Goal: Task Accomplishment & Management: Complete application form

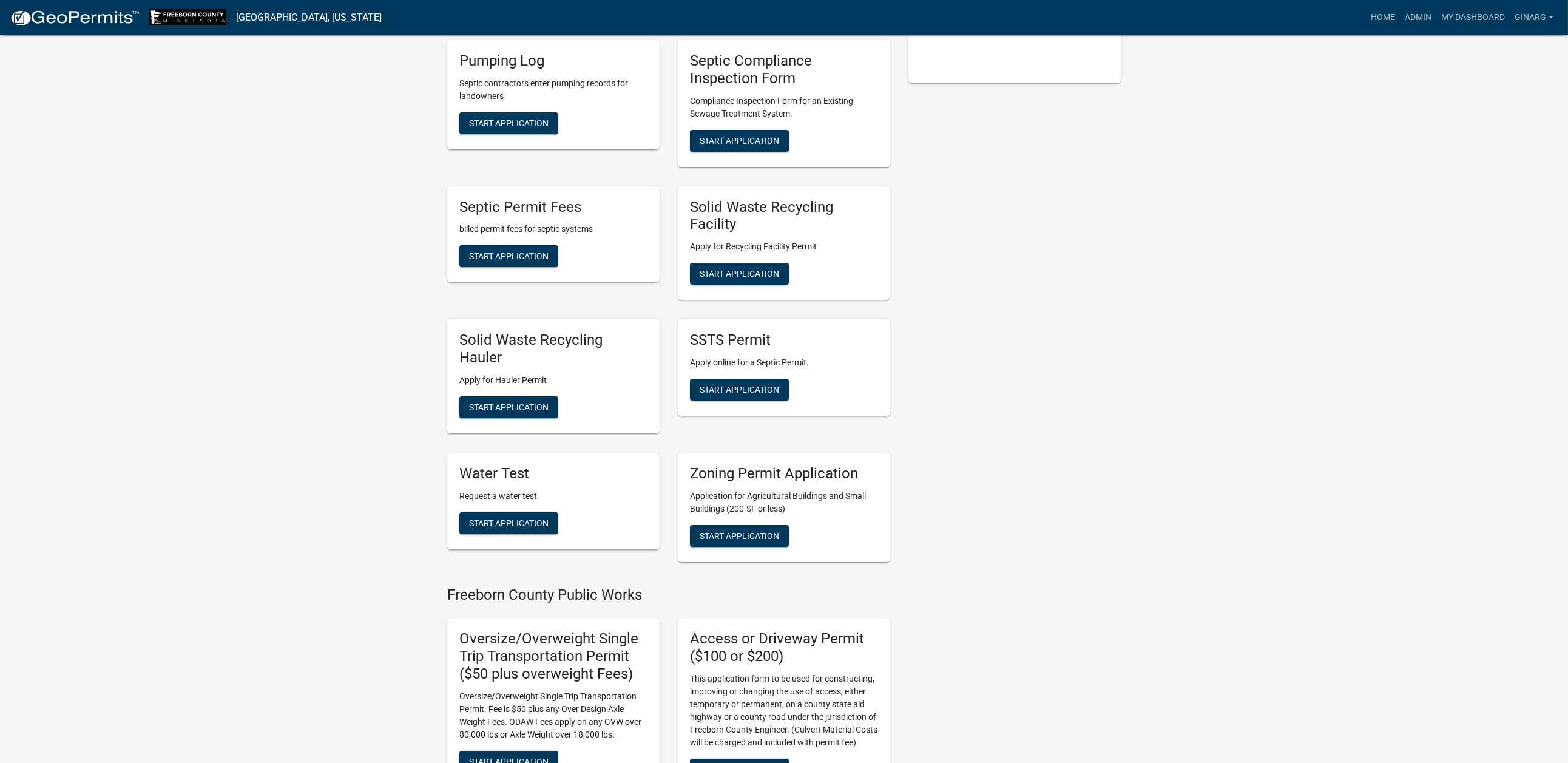
scroll to position [455, 0]
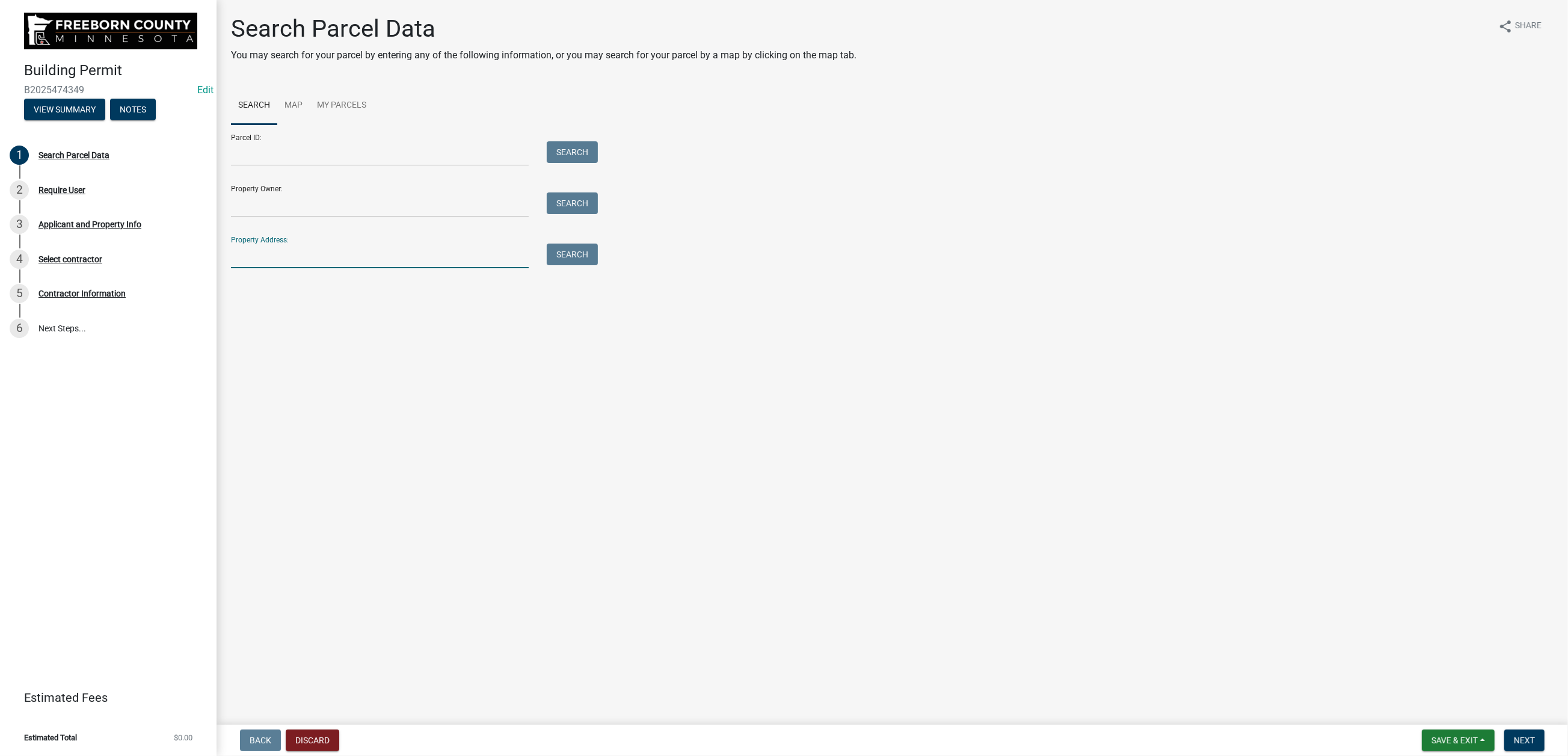
click at [286, 268] on input "Property Address:" at bounding box center [380, 256] width 298 height 25
type input "21950"
click at [591, 265] on button "Search" at bounding box center [572, 255] width 51 height 22
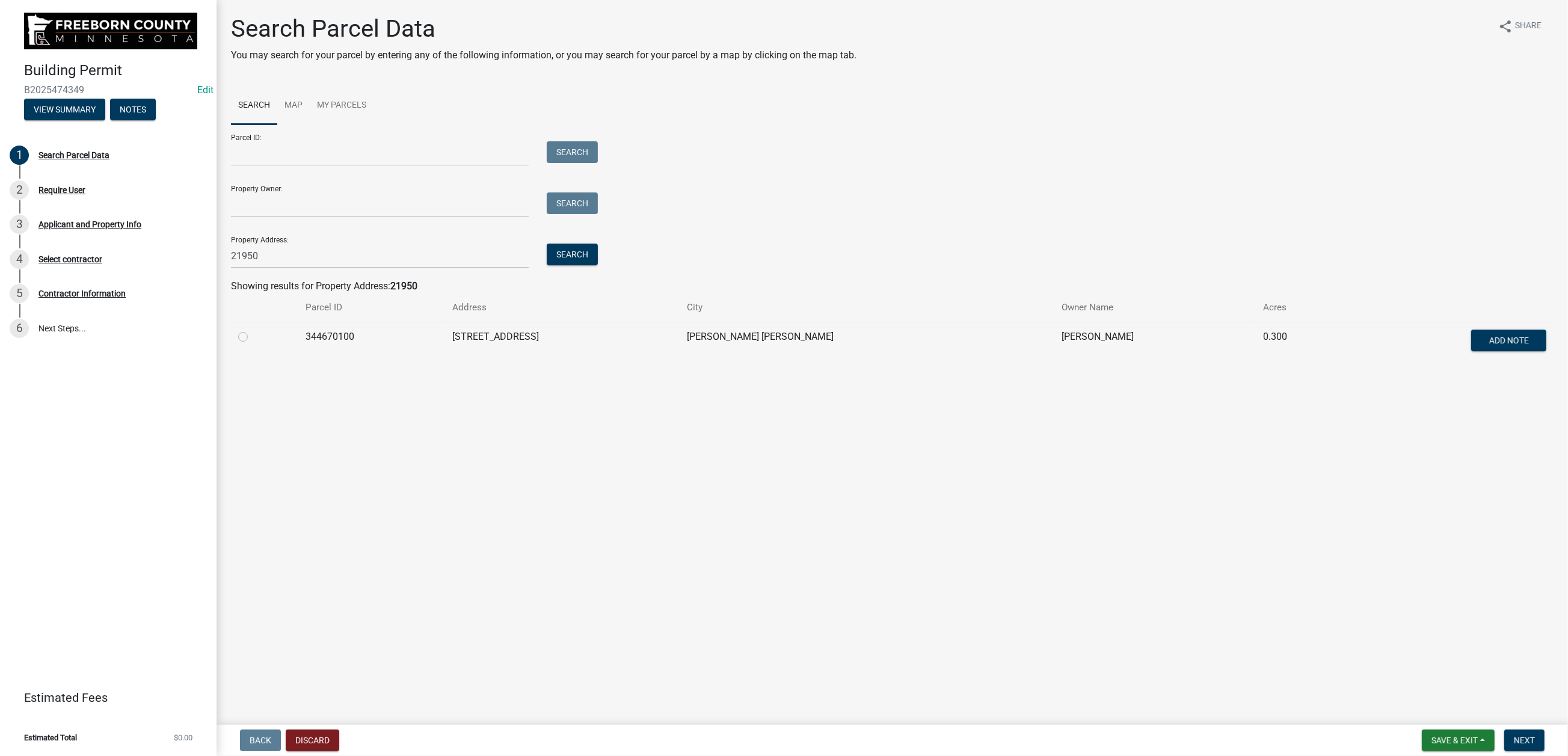
click at [253, 330] on label at bounding box center [253, 330] width 0 height 0
click at [253, 337] on input "radio" at bounding box center [257, 334] width 8 height 8
radio input "true"
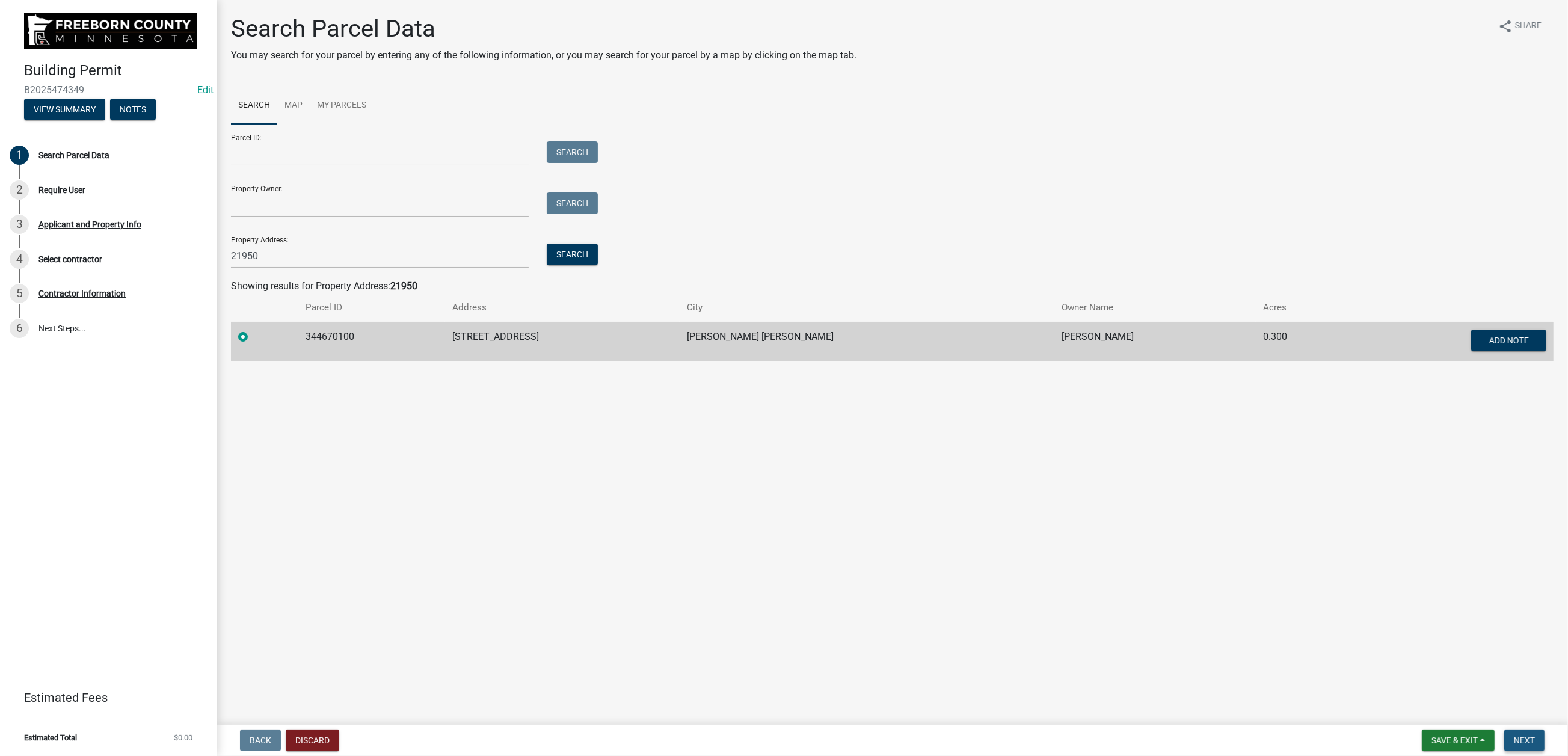
click at [1514, 736] on span "Next" at bounding box center [1524, 741] width 21 height 9
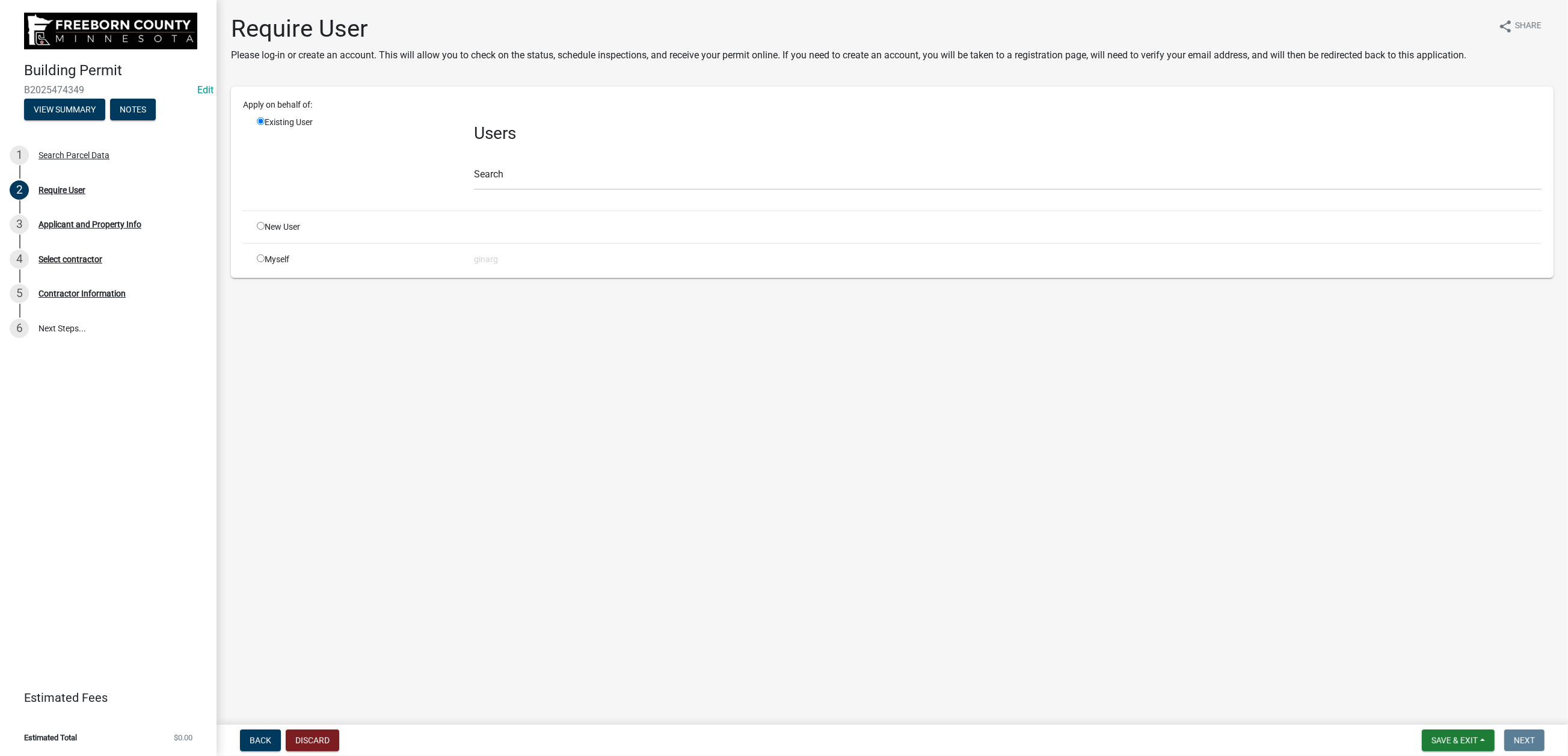
click at [265, 262] on input "radio" at bounding box center [261, 259] width 8 height 8
radio input "true"
radio input "false"
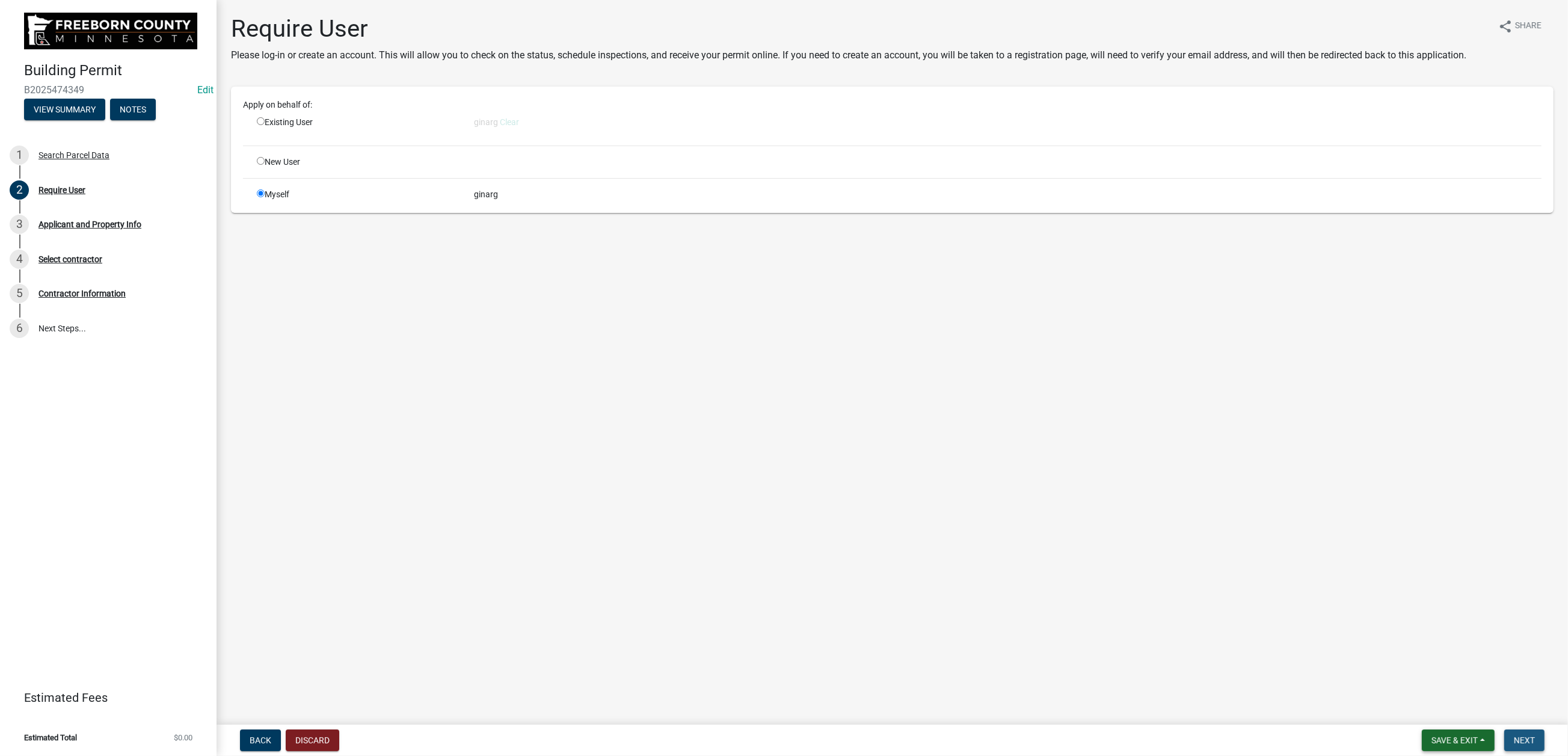
drag, startPoint x: 1509, startPoint y: 733, endPoint x: 1425, endPoint y: 724, distance: 84.5
click at [1514, 736] on span "Next" at bounding box center [1524, 741] width 21 height 9
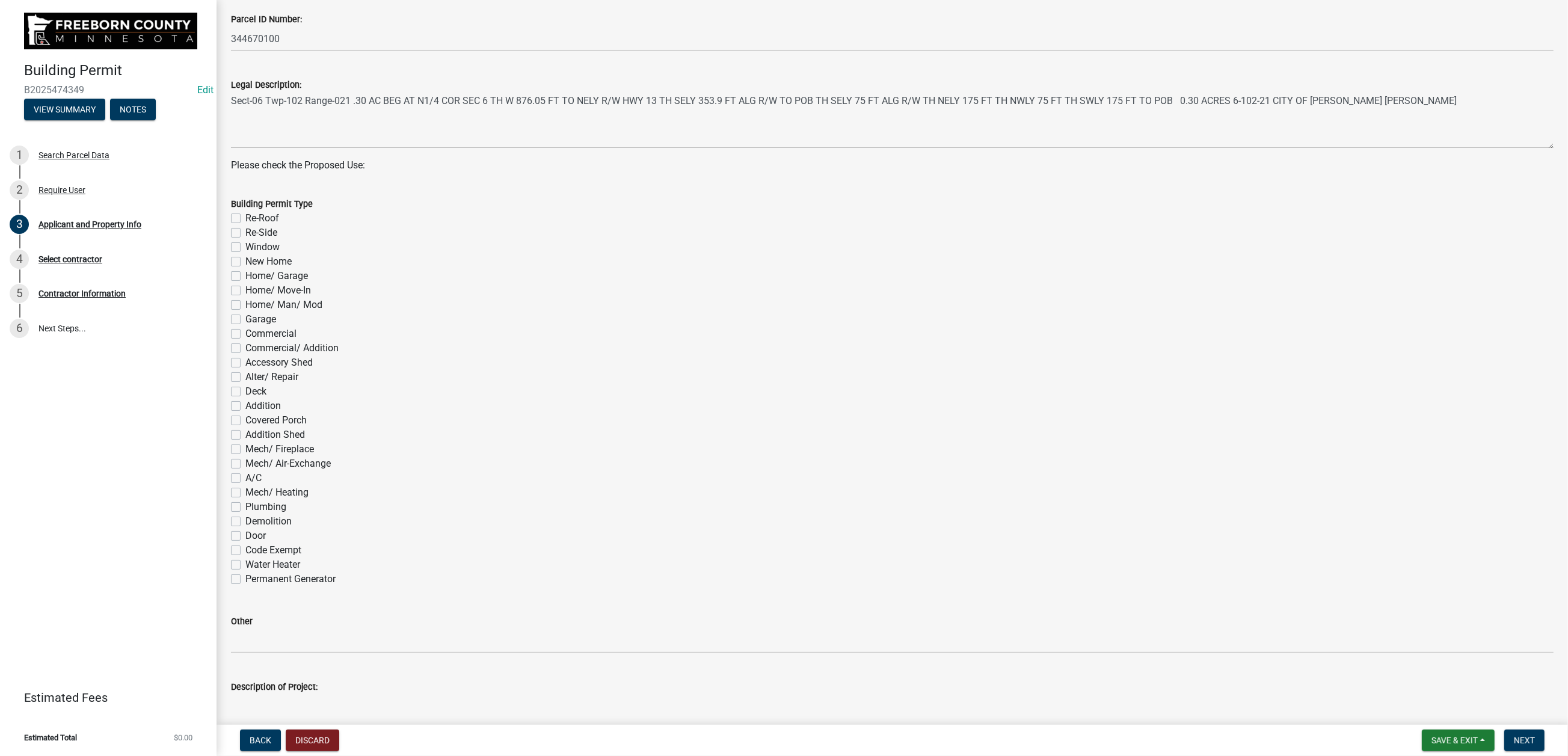
scroll to position [451, 0]
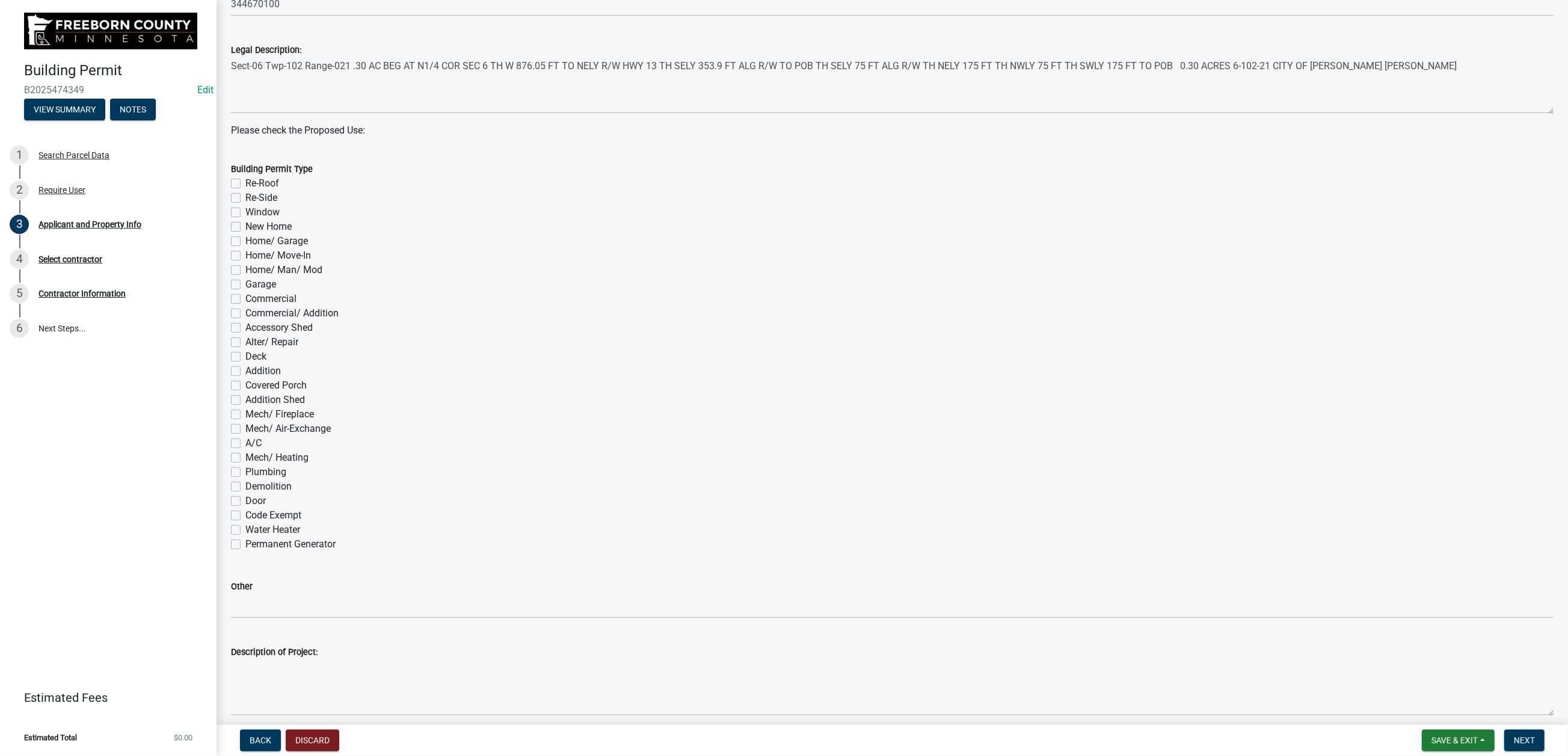
click at [246, 191] on label "Re-Roof" at bounding box center [262, 183] width 34 height 14
click at [246, 184] on input "Re-Roof" at bounding box center [249, 180] width 8 height 8
checkbox input "true"
checkbox input "false"
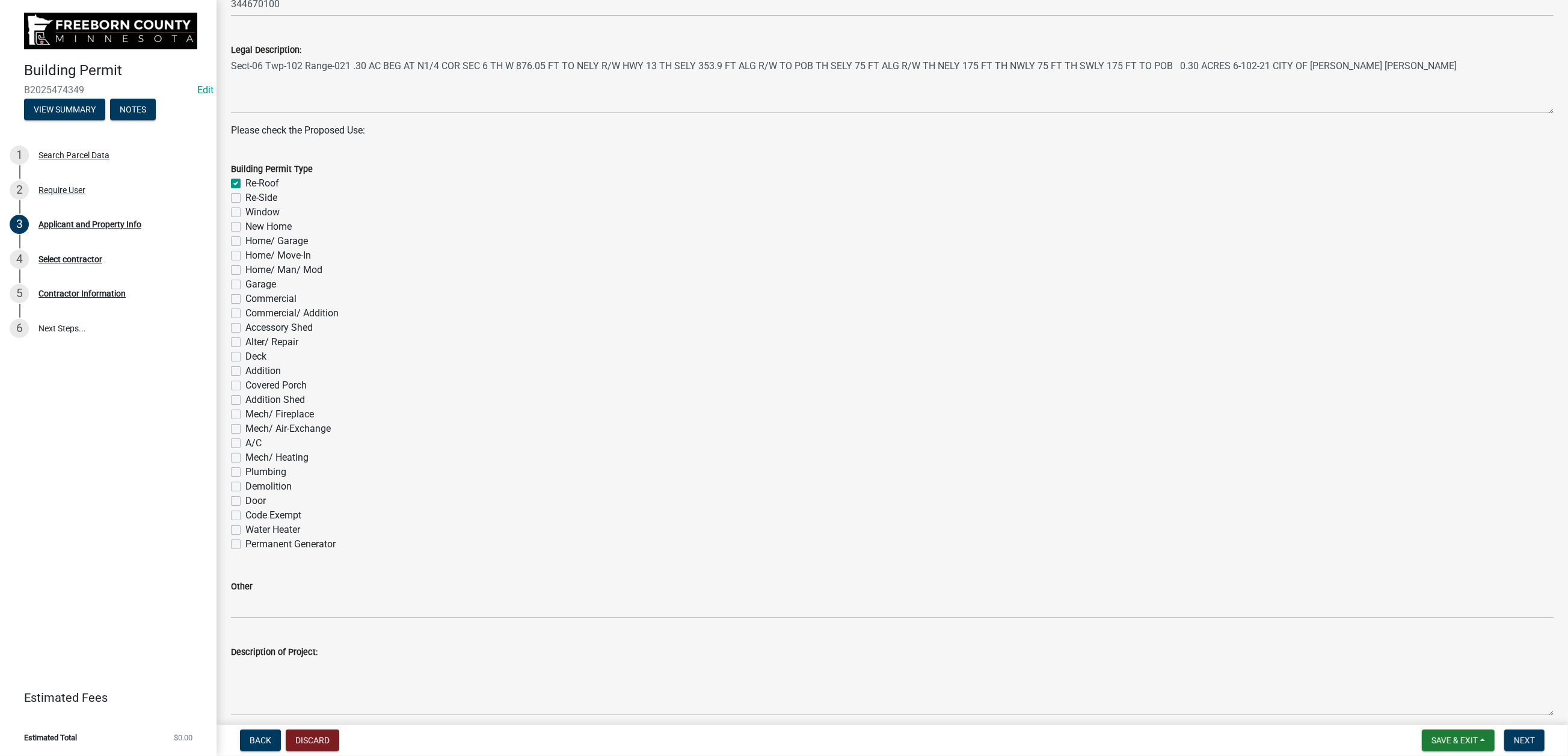
checkbox input "false"
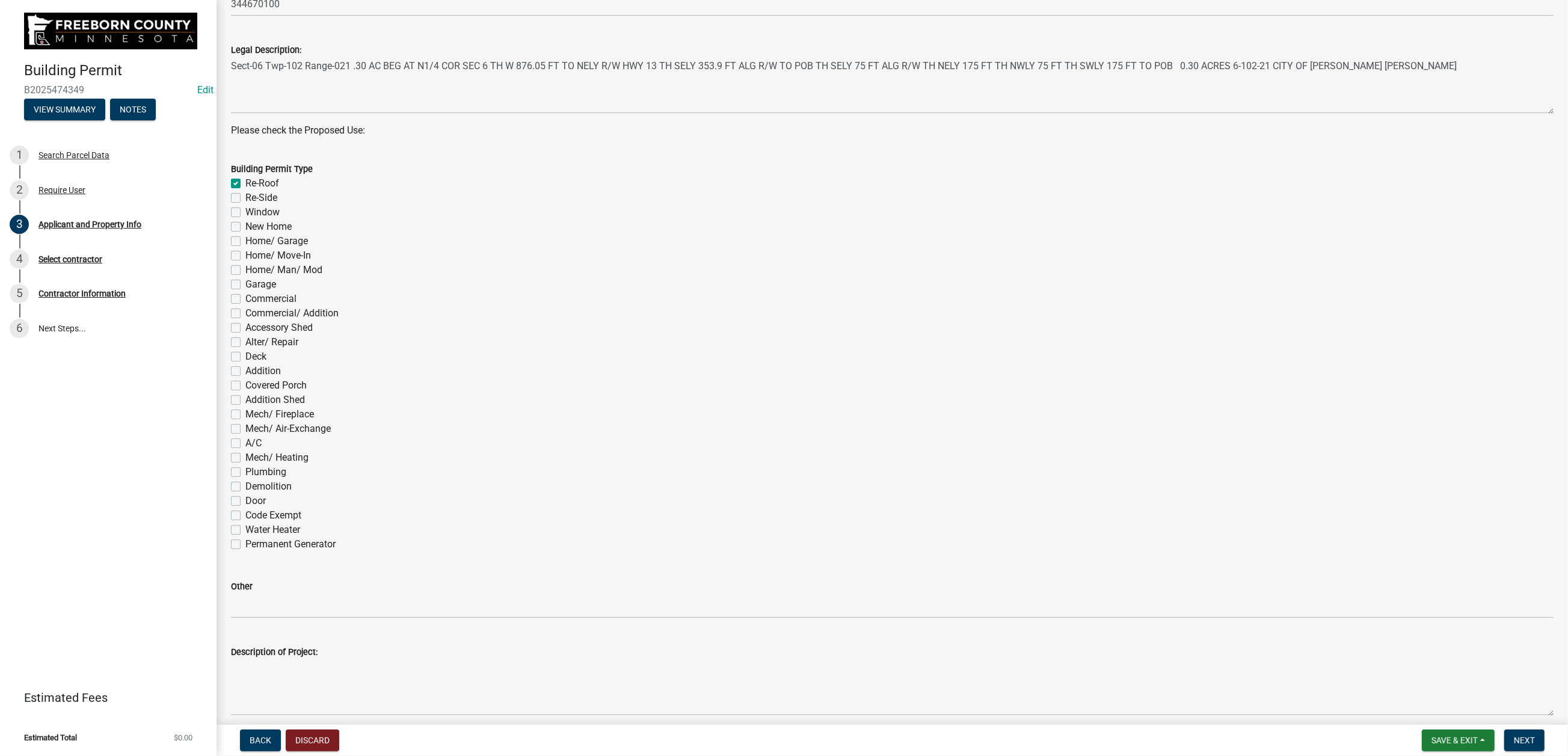
checkbox input "false"
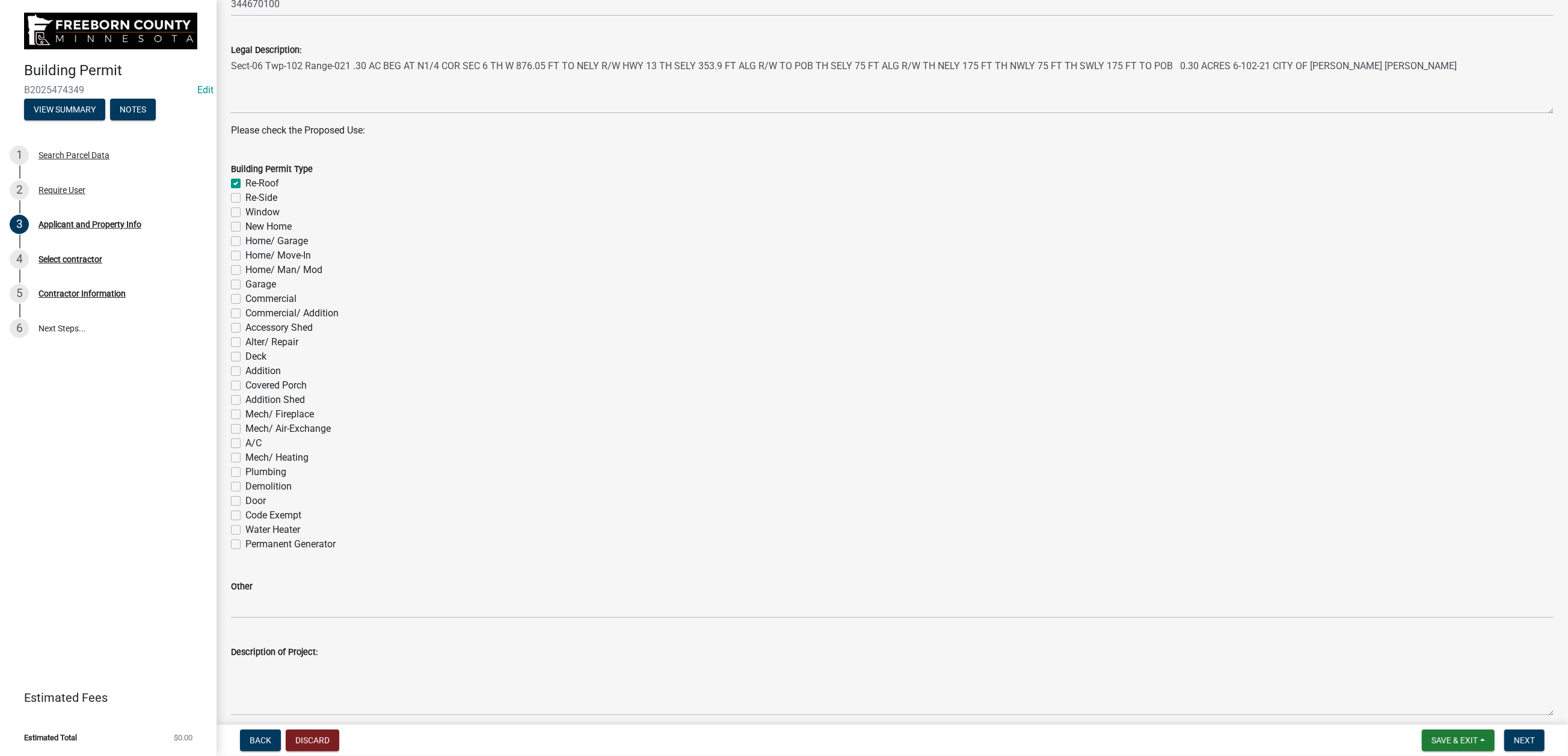
checkbox input "false"
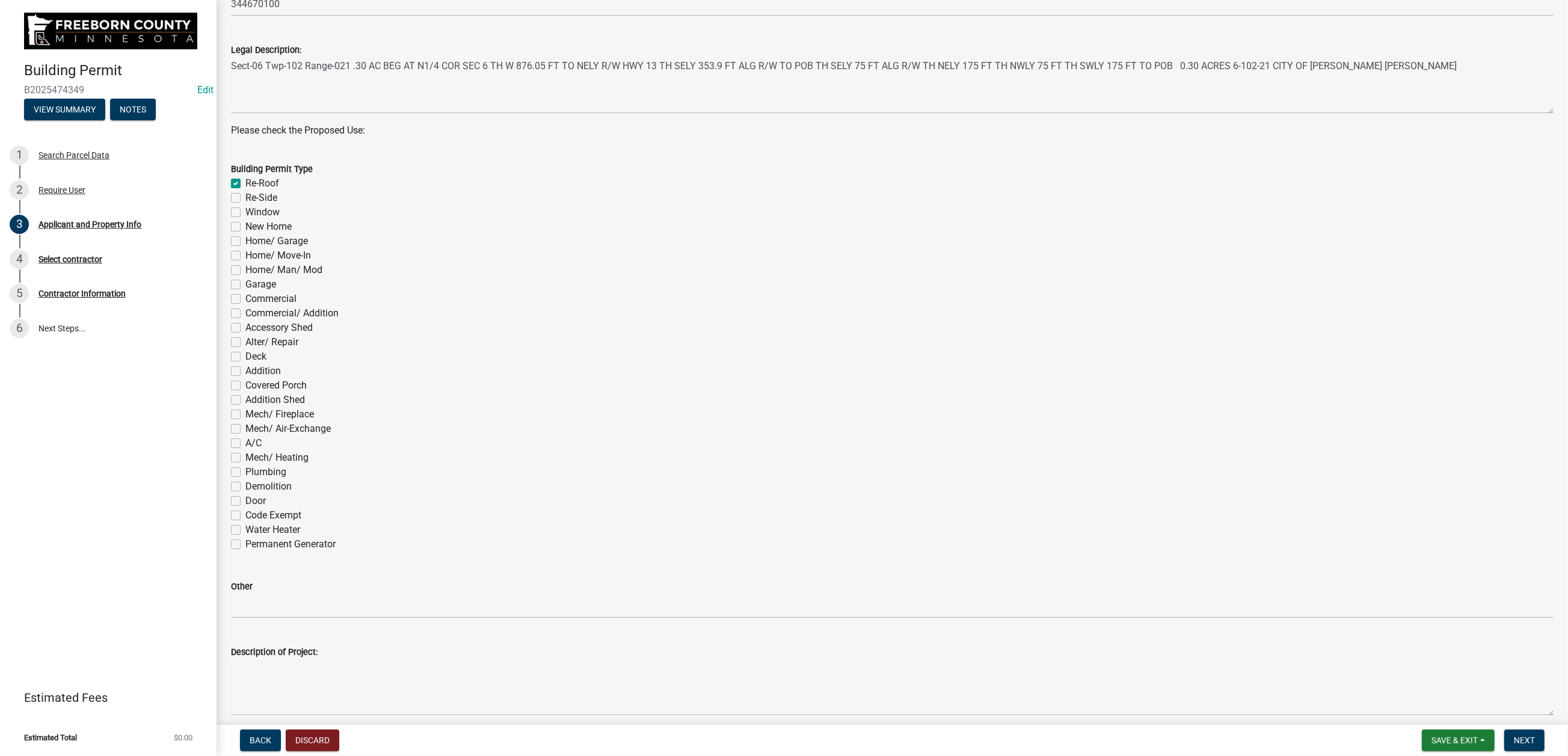
checkbox input "false"
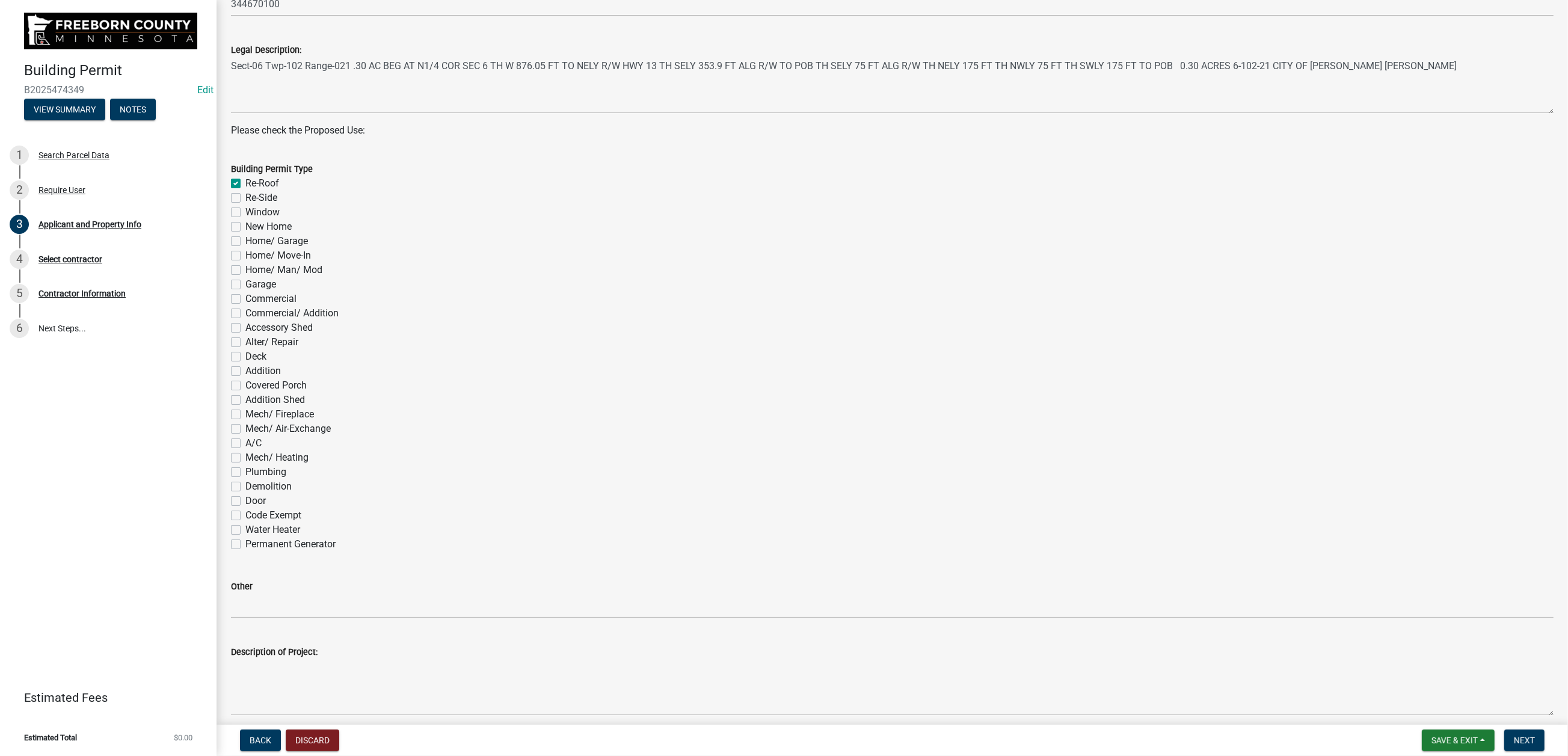
checkbox input "false"
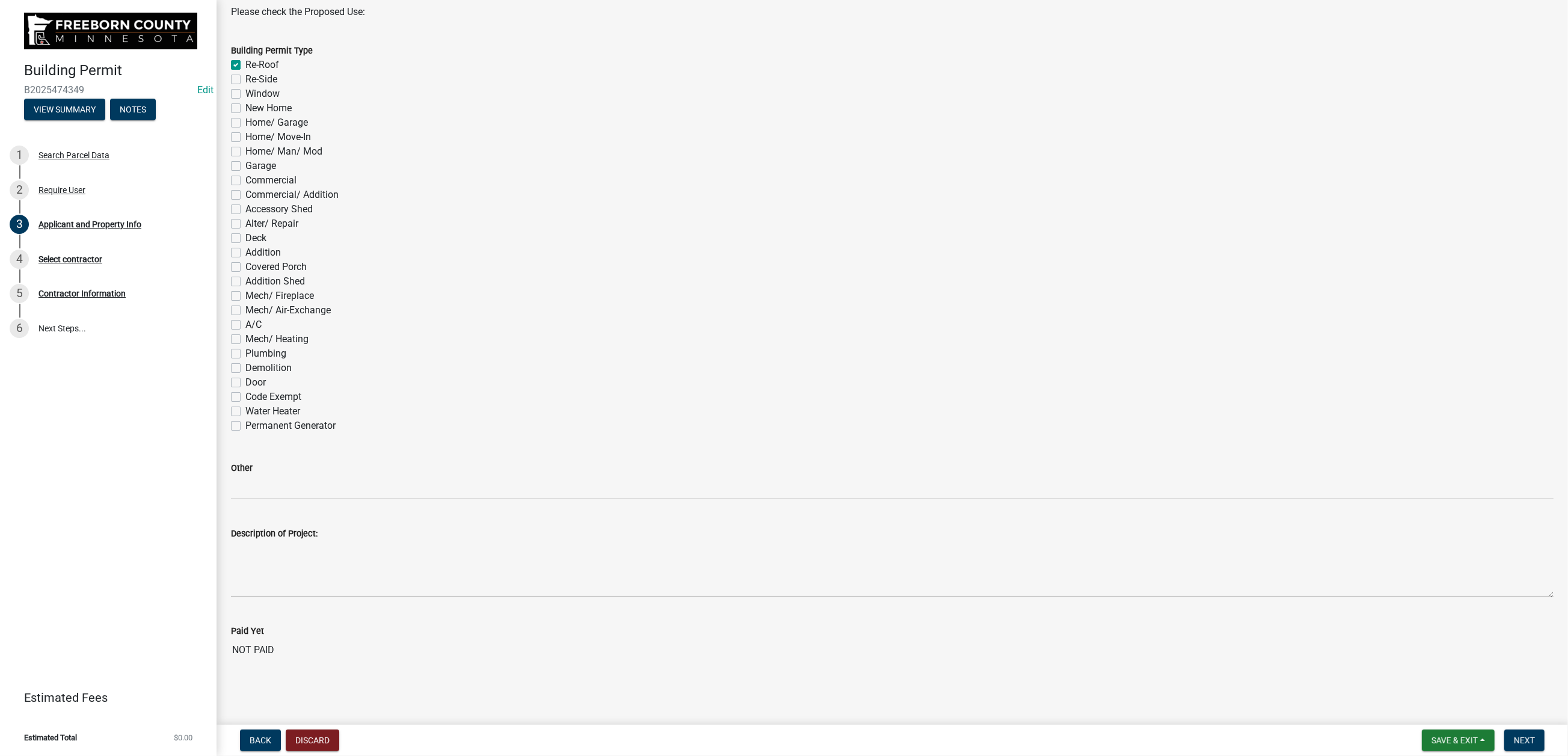
scroll to position [1173, 0]
click at [1514, 736] on span "Next" at bounding box center [1524, 741] width 21 height 9
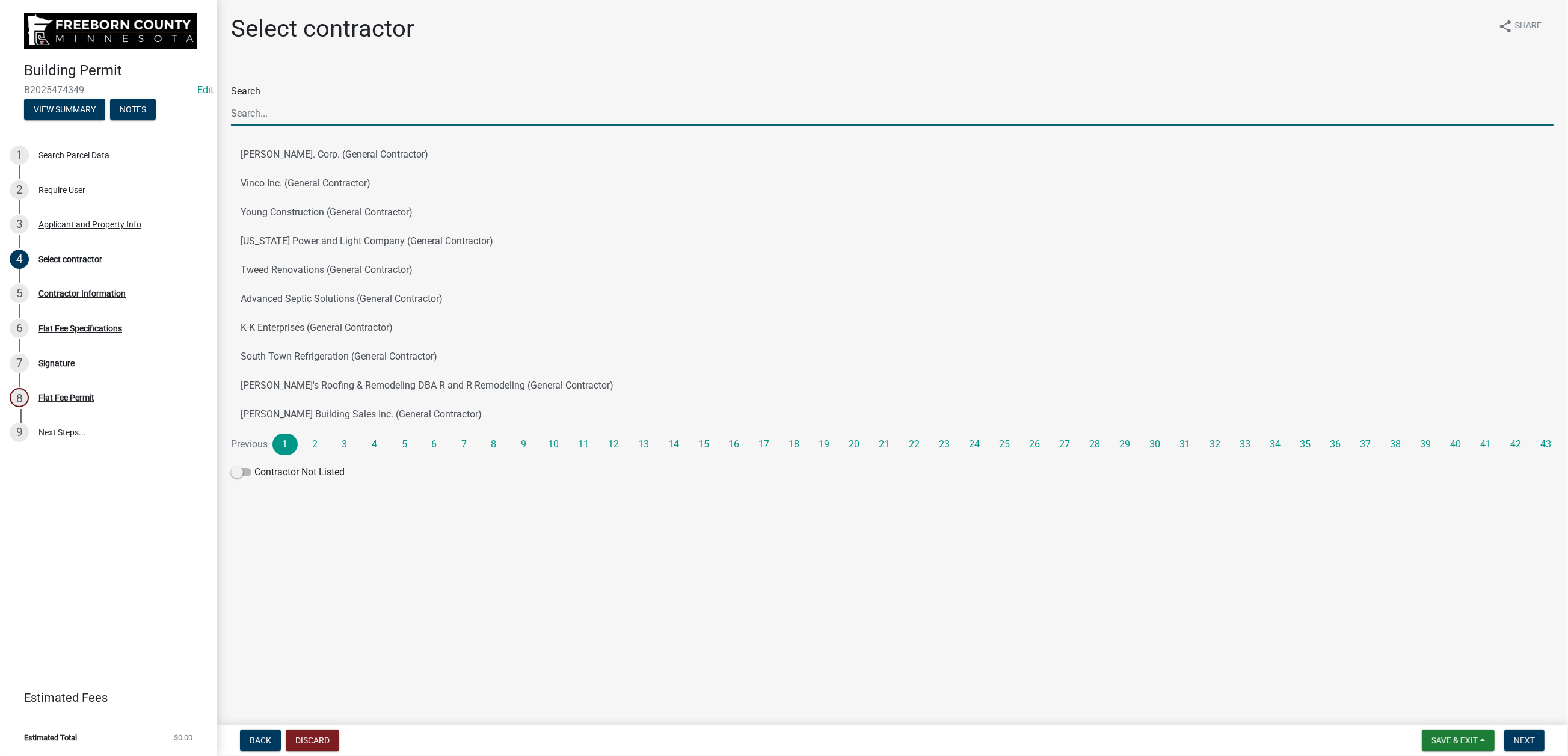
click at [264, 126] on input "Search" at bounding box center [892, 113] width 1322 height 25
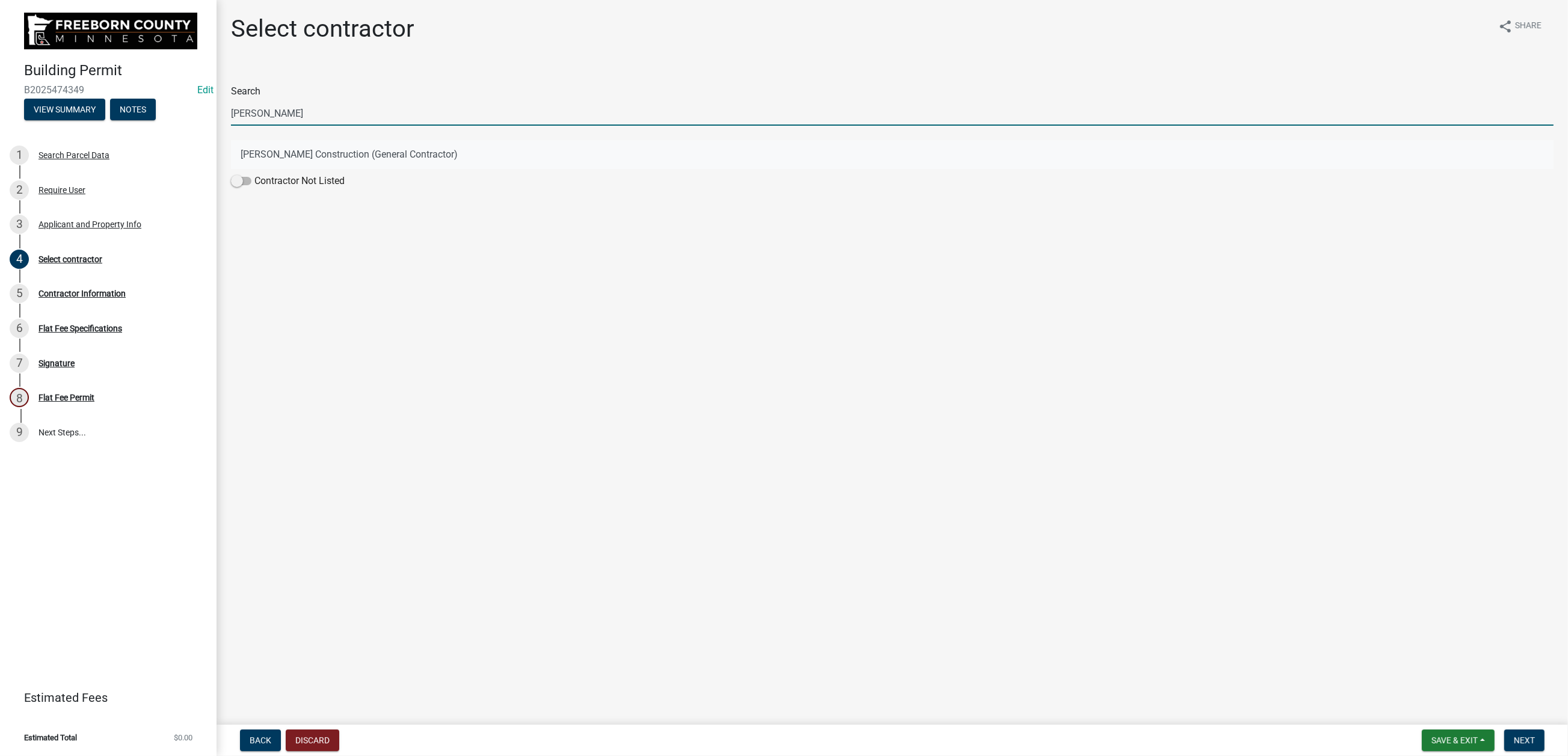
type input "[PERSON_NAME]"
click at [253, 169] on button "[PERSON_NAME] Construction (General Contractor)" at bounding box center [892, 155] width 1322 height 29
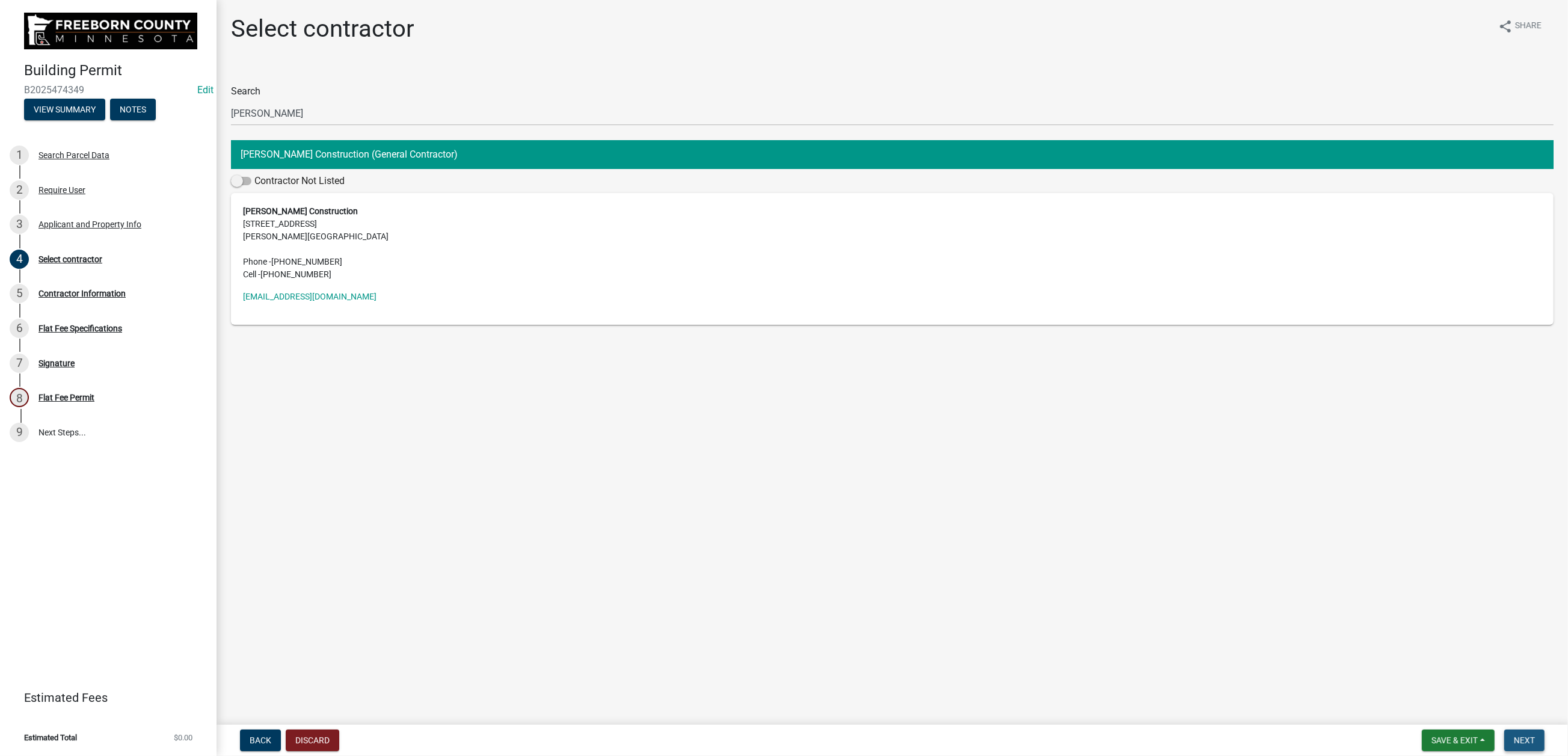
drag, startPoint x: 1503, startPoint y: 733, endPoint x: 1493, endPoint y: 730, distance: 10.4
click at [1514, 736] on span "Next" at bounding box center [1524, 741] width 21 height 9
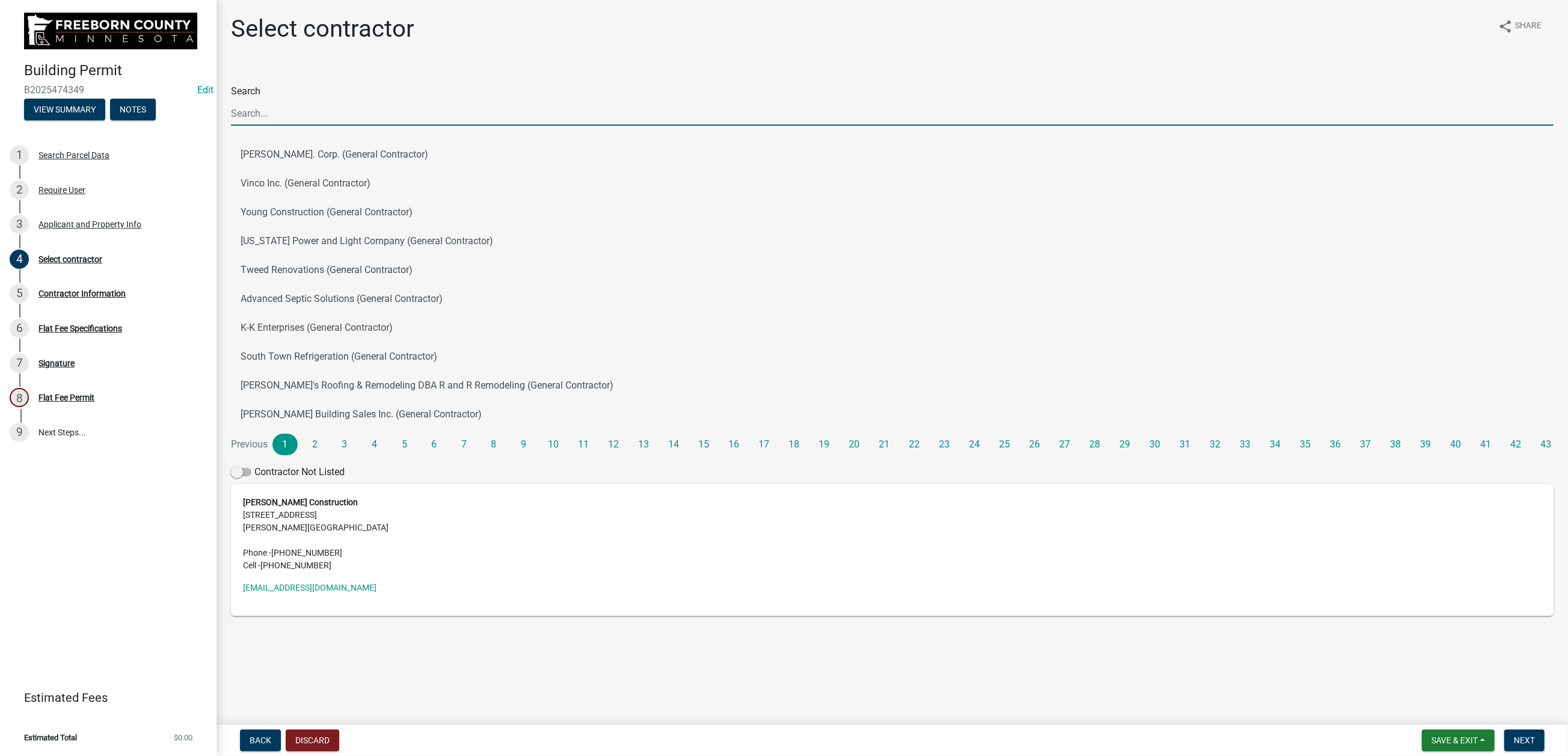
click at [263, 126] on input "Search" at bounding box center [892, 113] width 1322 height 25
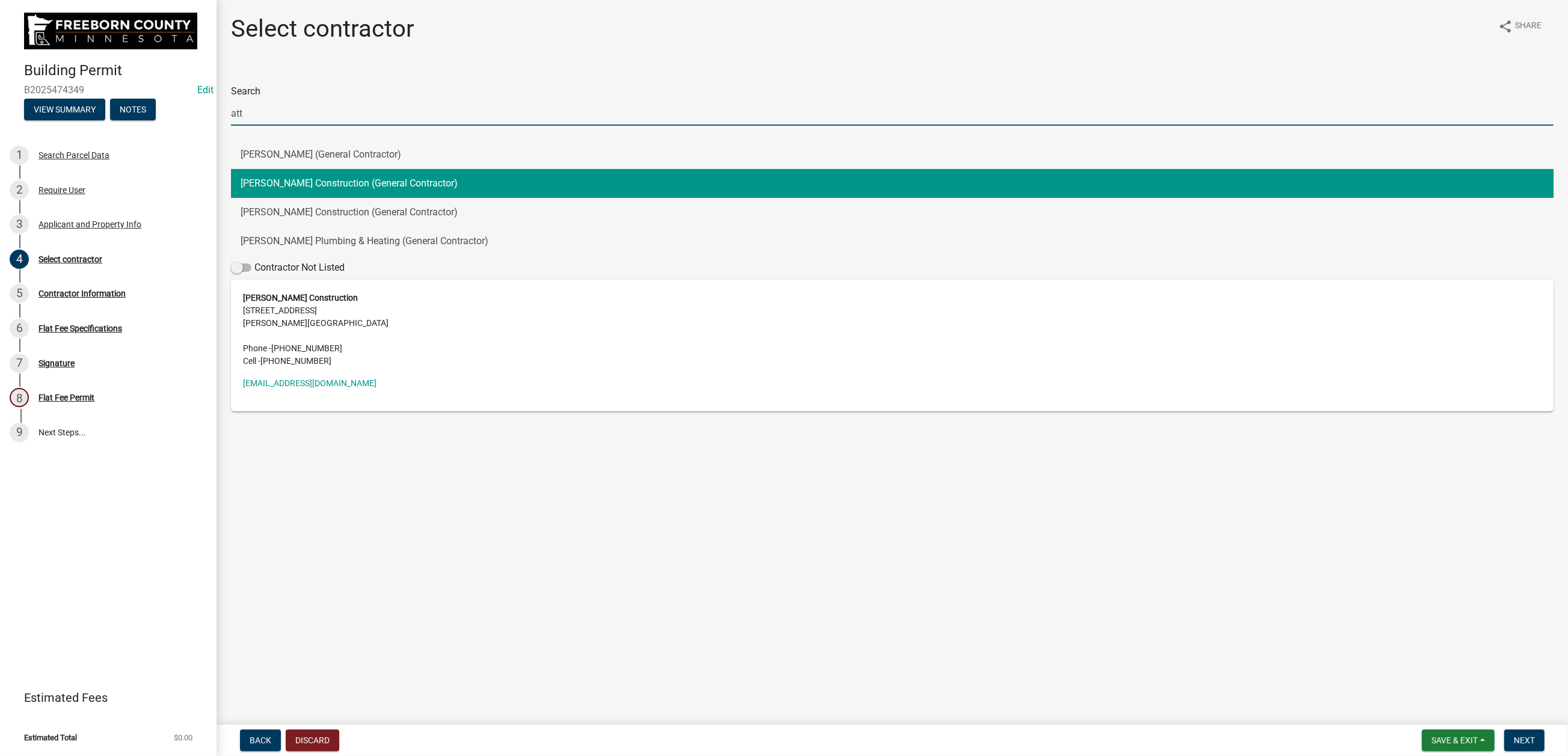
type input "[PERSON_NAME]"
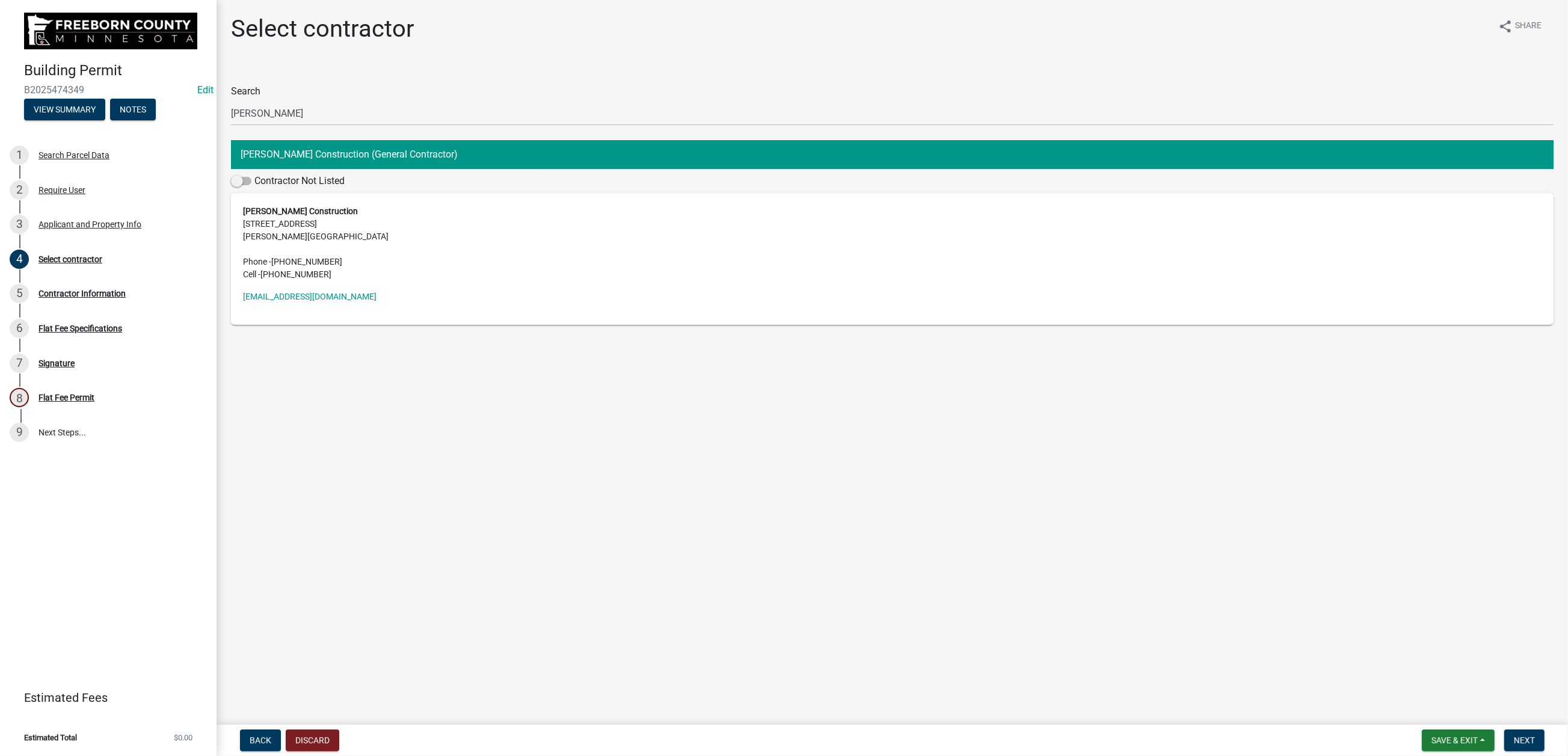
click at [326, 169] on button "[PERSON_NAME] Construction (General Contractor)" at bounding box center [892, 155] width 1322 height 29
click at [1514, 736] on span "Next" at bounding box center [1524, 741] width 21 height 9
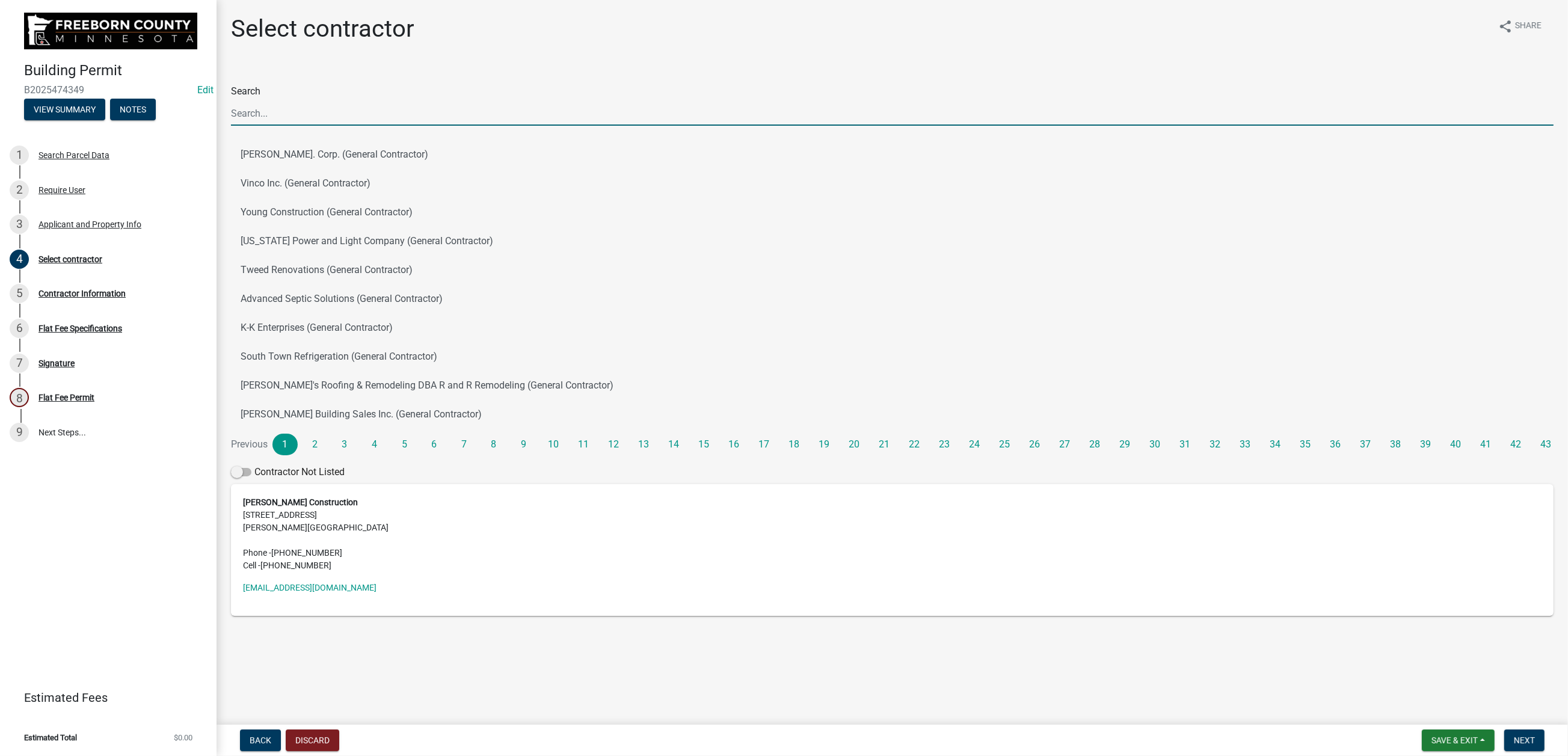
click at [281, 126] on input "Search" at bounding box center [892, 113] width 1322 height 25
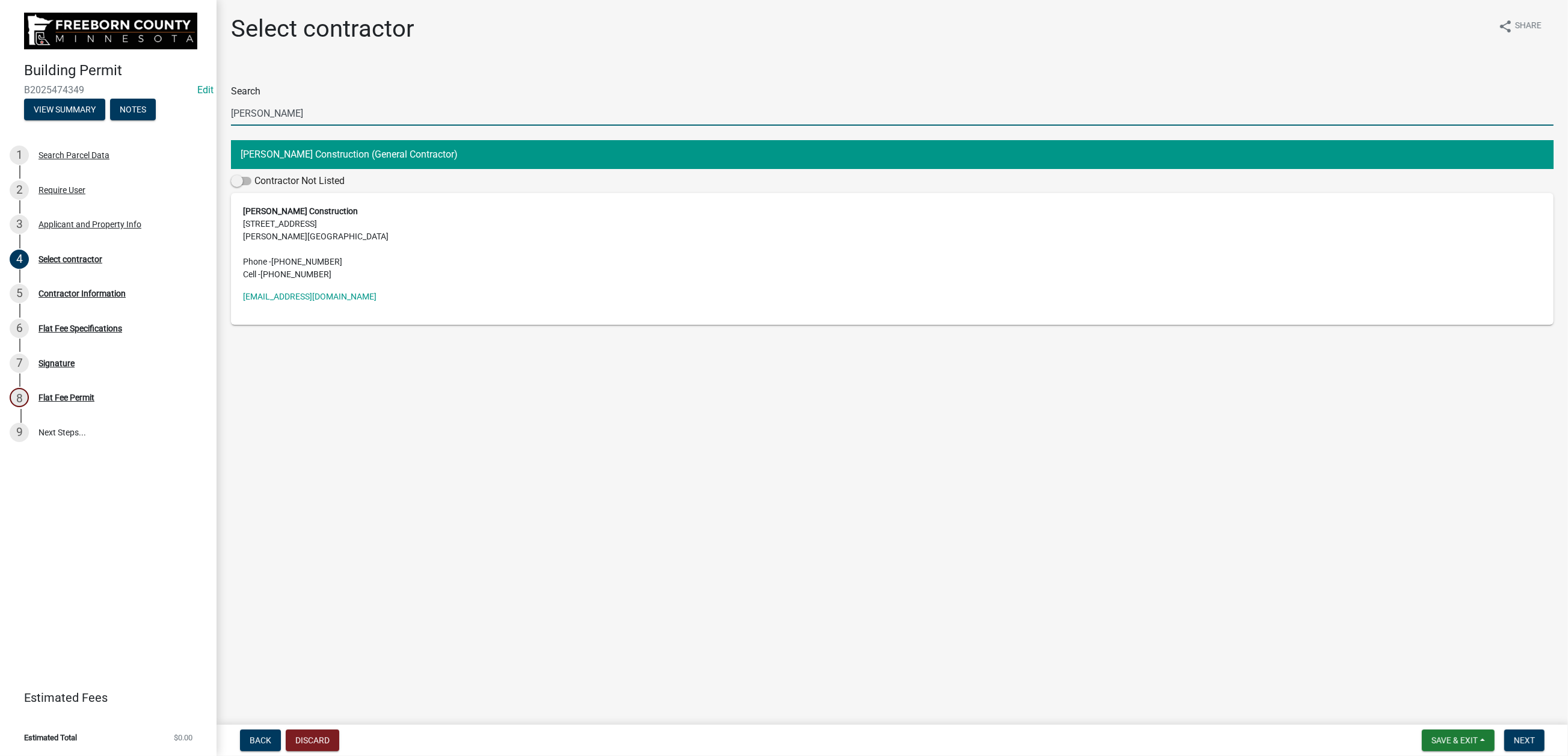
type input "[PERSON_NAME]"
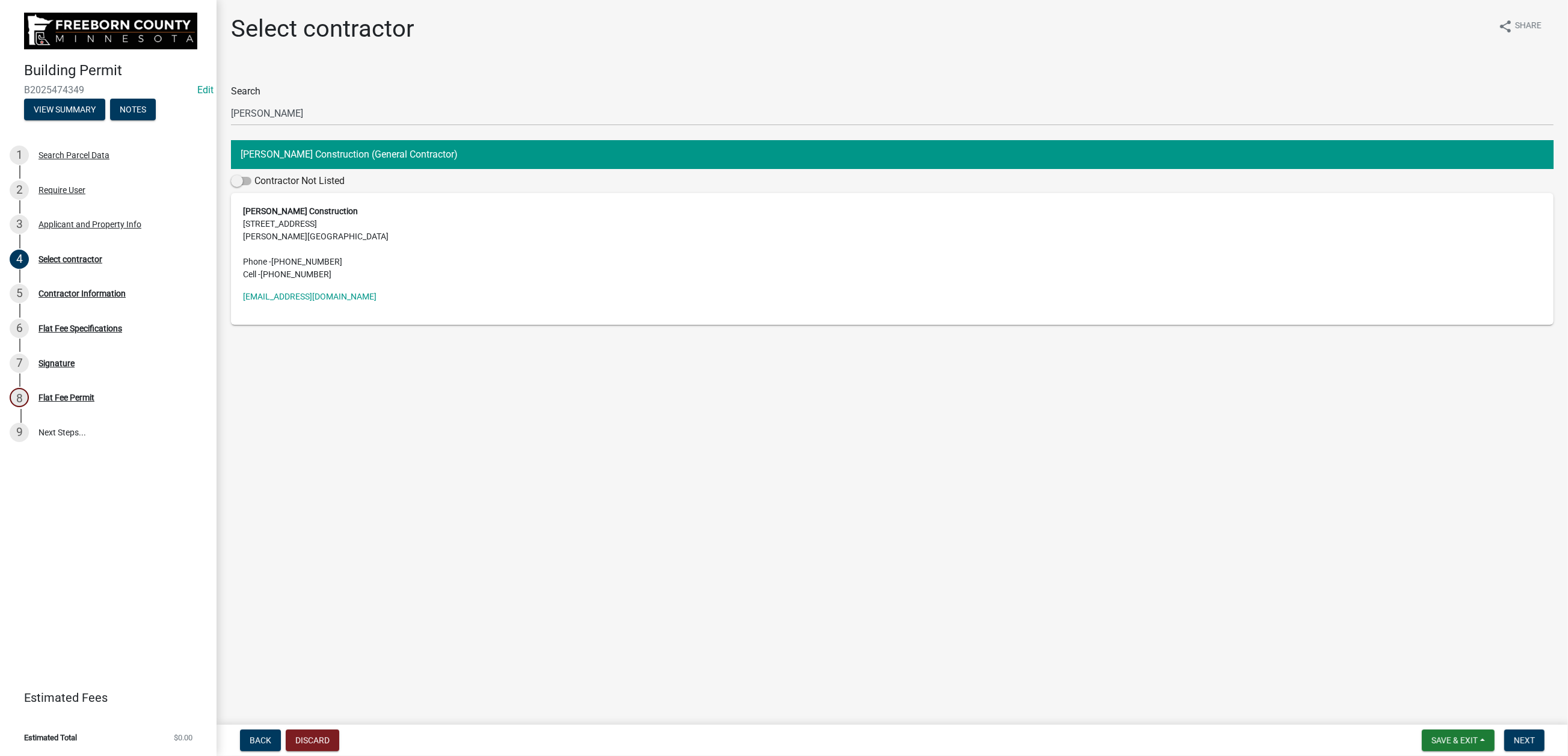
click at [369, 169] on button "[PERSON_NAME] Construction (General Contractor)" at bounding box center [892, 155] width 1322 height 29
drag, startPoint x: 327, startPoint y: 329, endPoint x: 333, endPoint y: 331, distance: 6.3
click at [329, 281] on address "[PERSON_NAME] Construction [STREET_ADDRESS][PERSON_NAME] Phone - [PHONE_NUMBER]…" at bounding box center [892, 243] width 1299 height 76
click at [1514, 736] on span "Next" at bounding box center [1524, 741] width 21 height 9
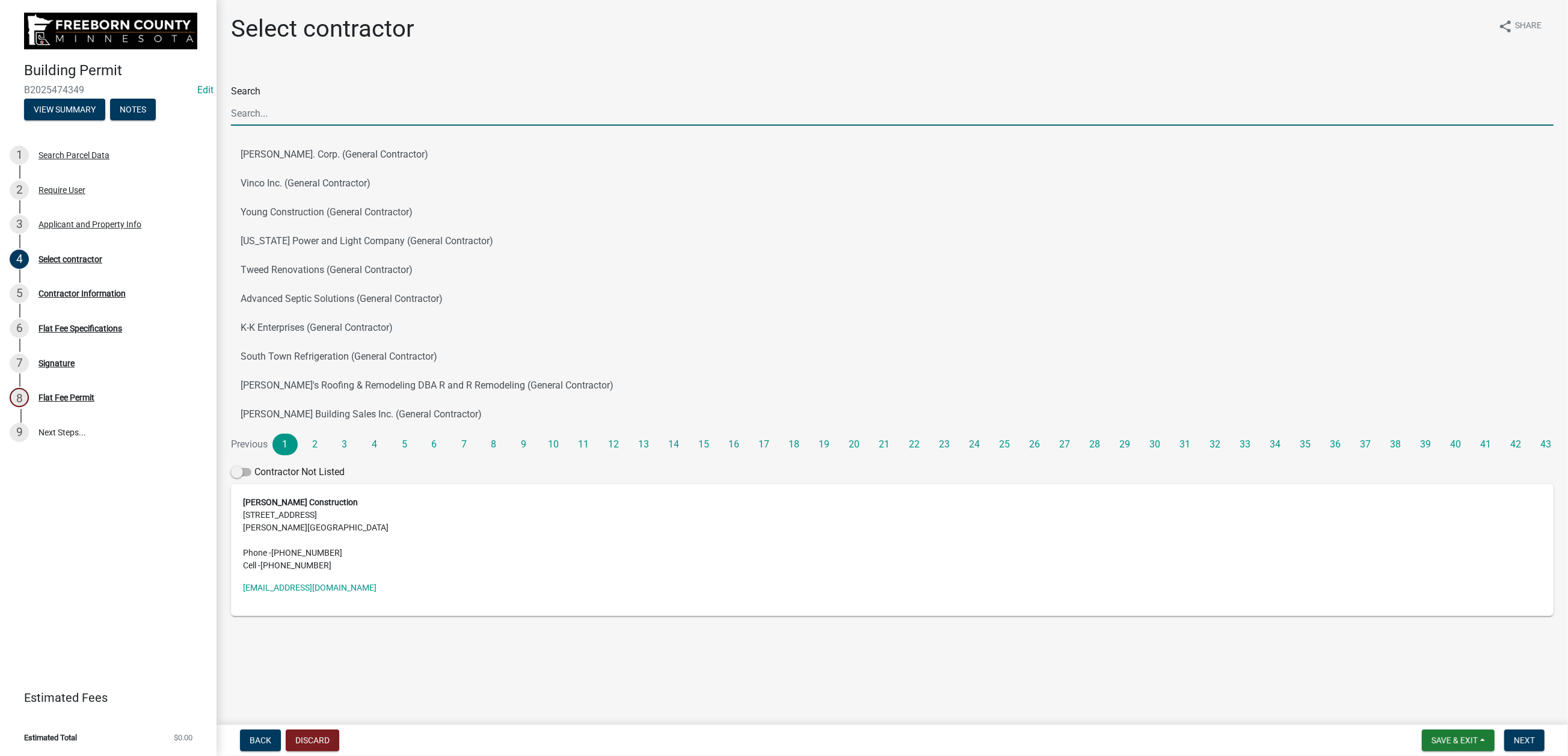
click at [276, 126] on input "Search" at bounding box center [892, 113] width 1322 height 25
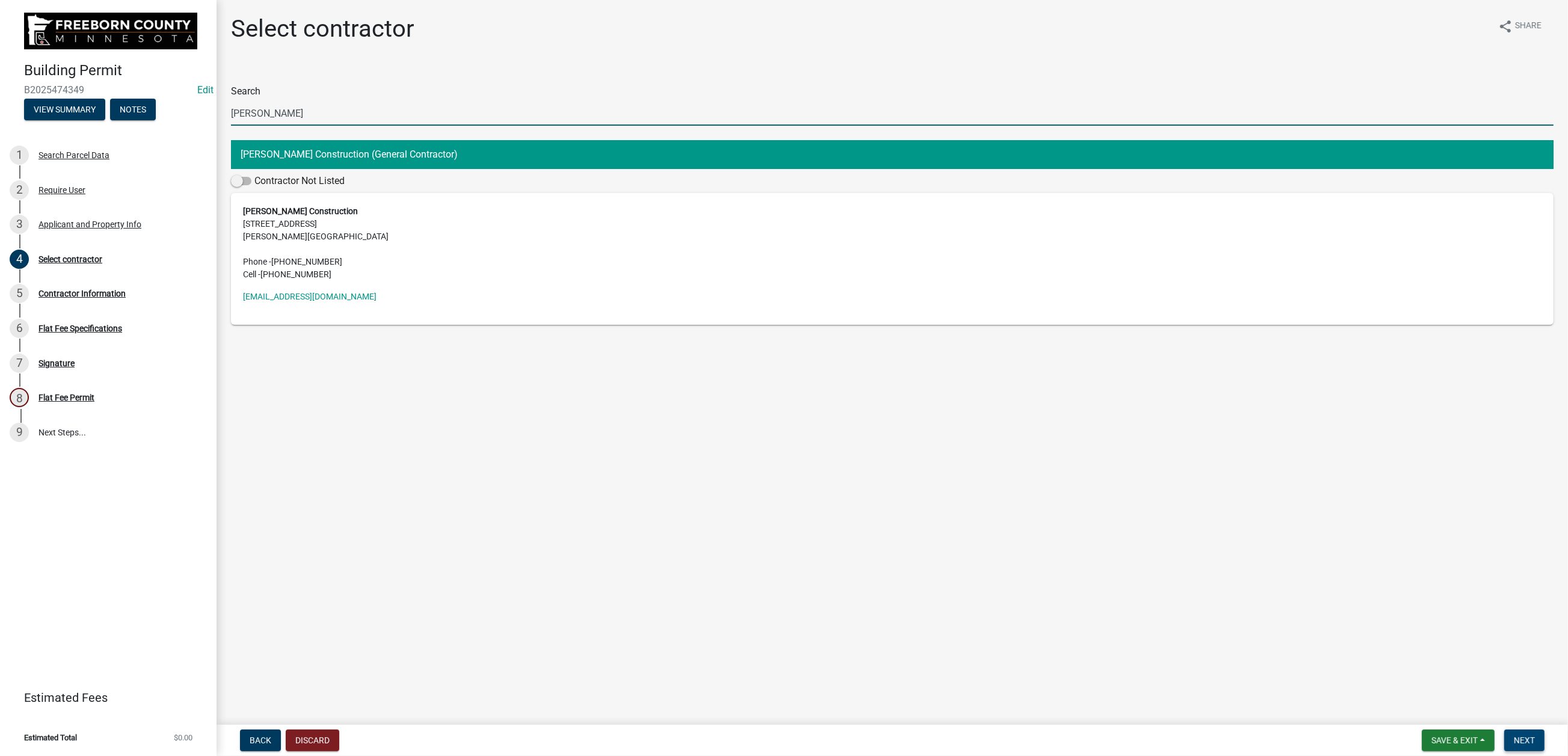
type input "[PERSON_NAME]"
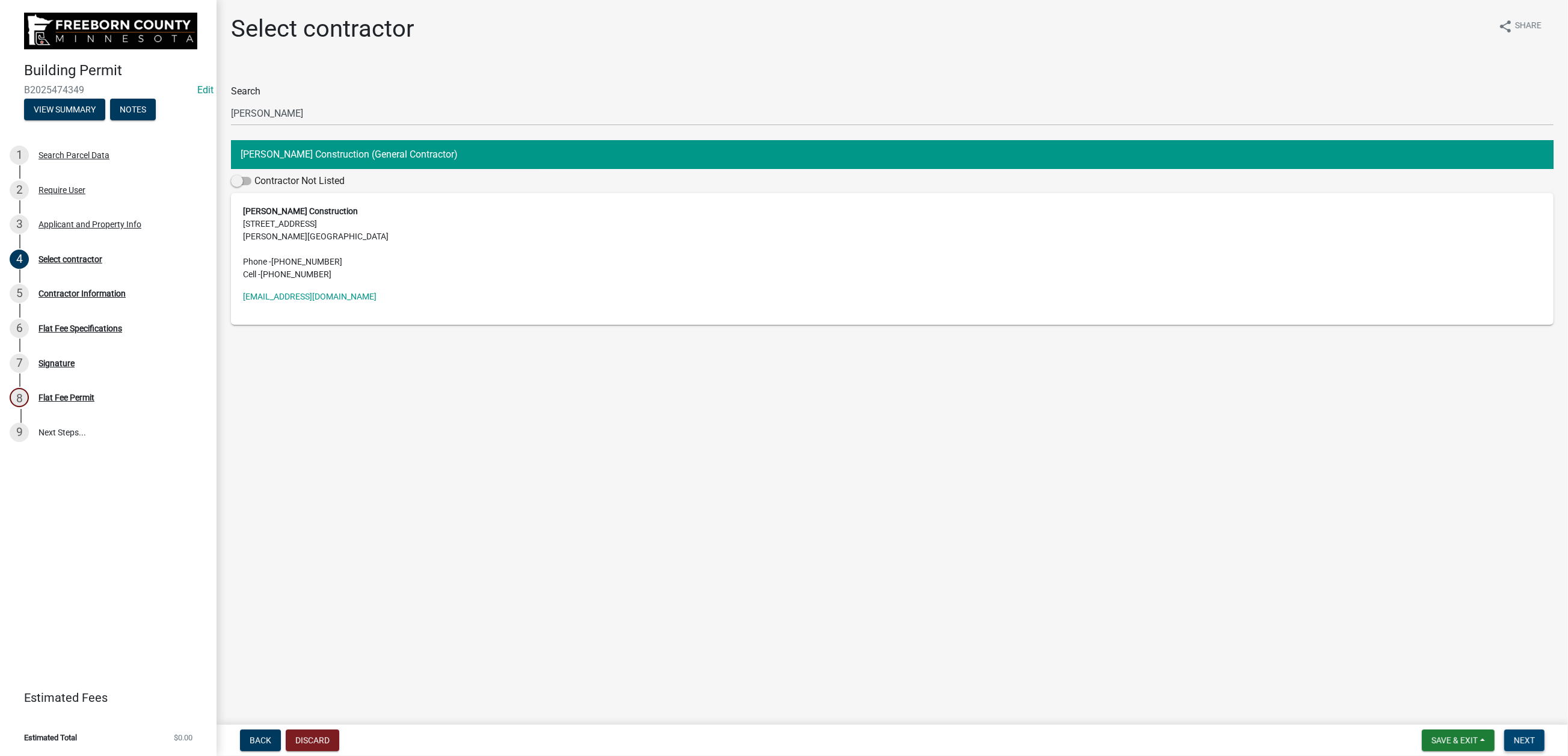
click at [1514, 736] on span "Next" at bounding box center [1524, 741] width 21 height 9
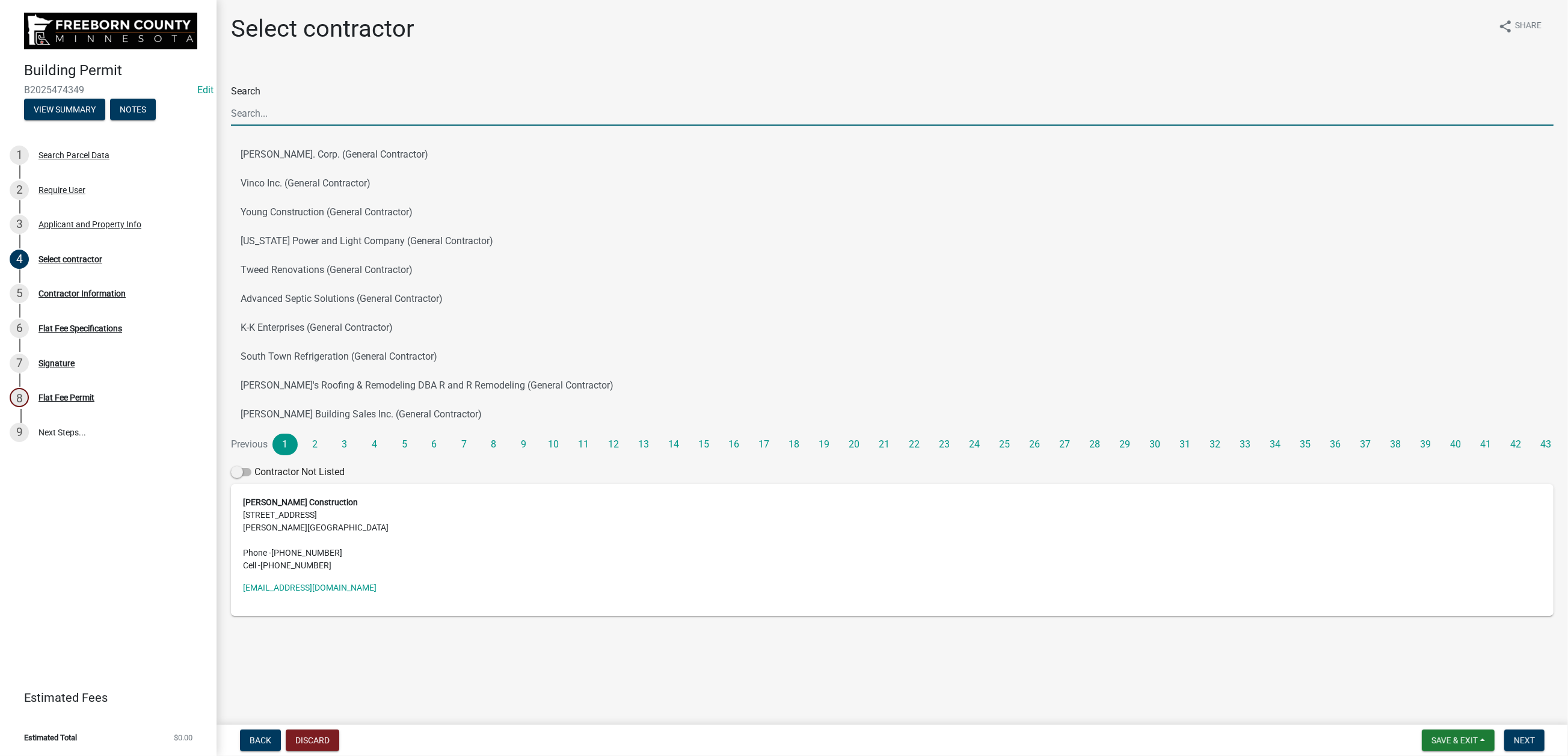
click at [300, 126] on input "Search" at bounding box center [892, 113] width 1322 height 25
type input "[PERSON_NAME]"
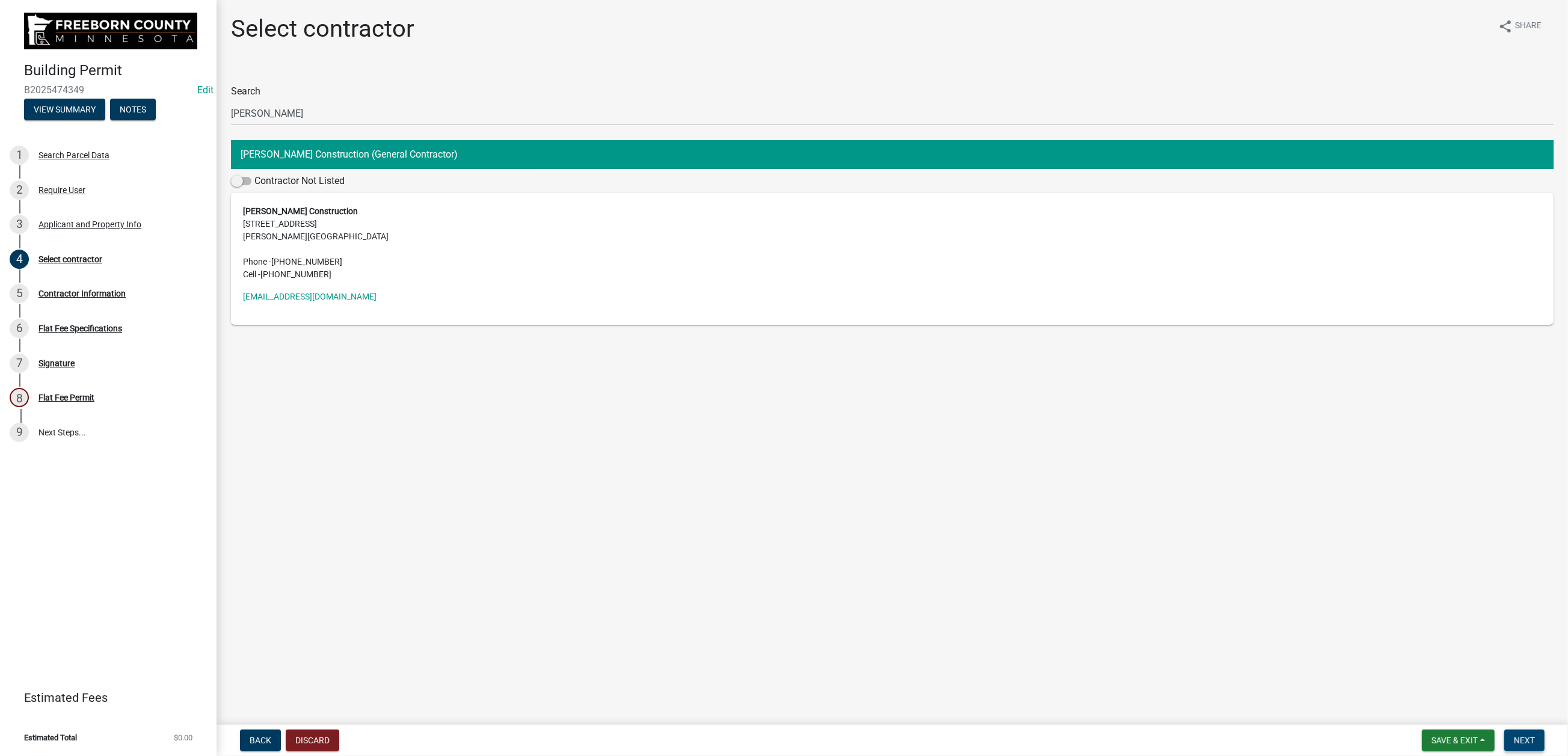
click at [1514, 736] on span "Next" at bounding box center [1524, 741] width 21 height 9
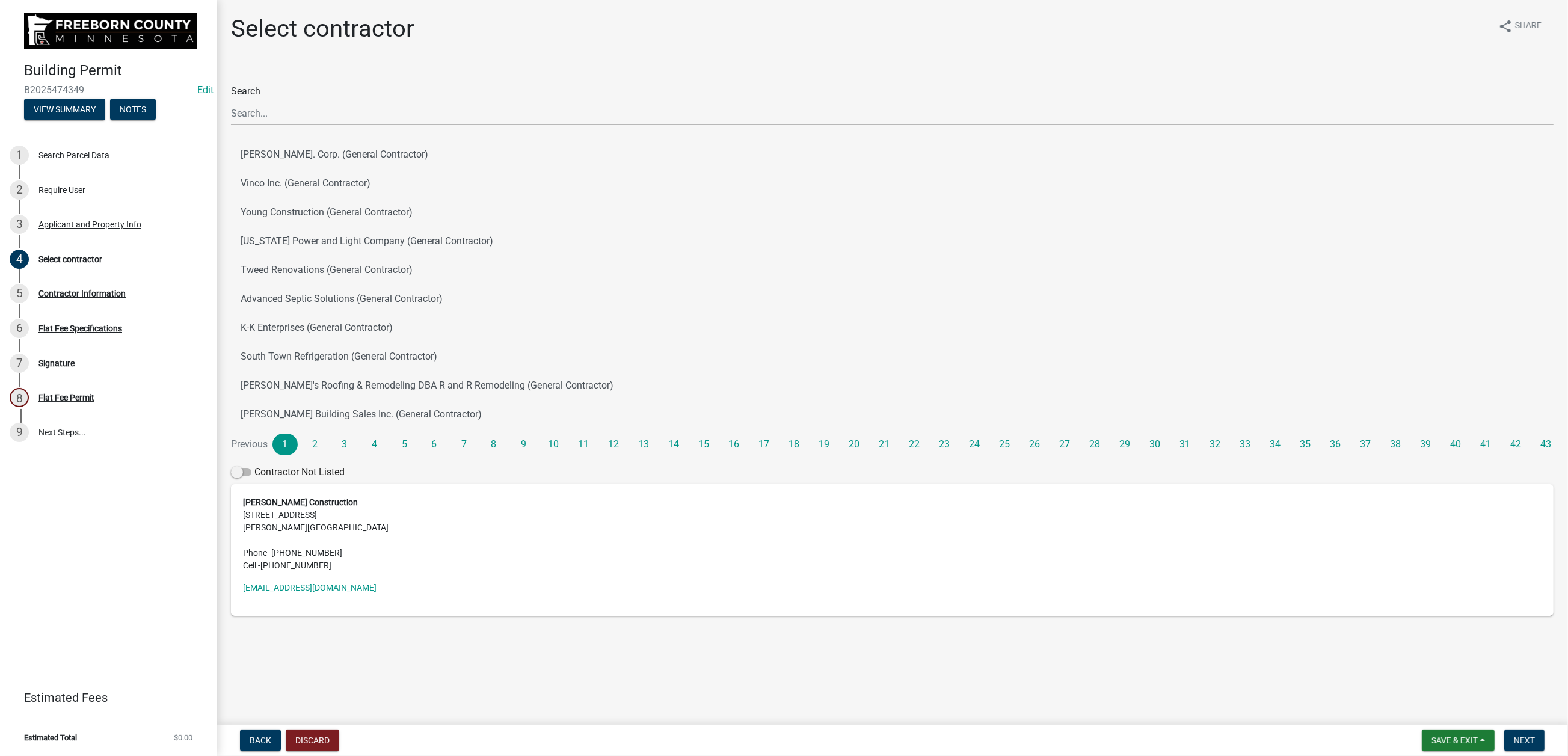
scroll to position [269, 0]
click at [102, 263] on div "Select contractor" at bounding box center [70, 259] width 64 height 9
click at [1514, 736] on span "Next" at bounding box center [1524, 741] width 21 height 9
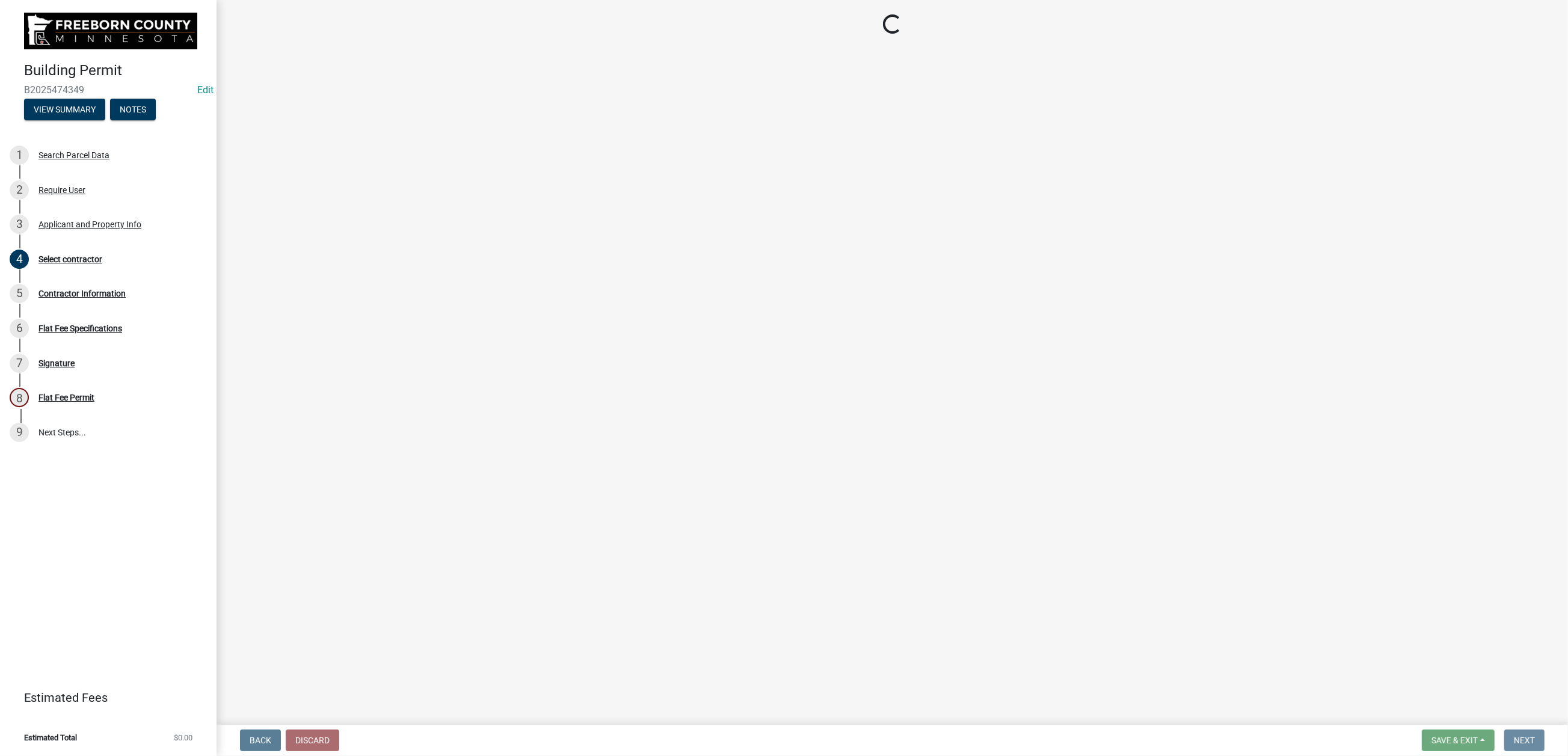
scroll to position [0, 0]
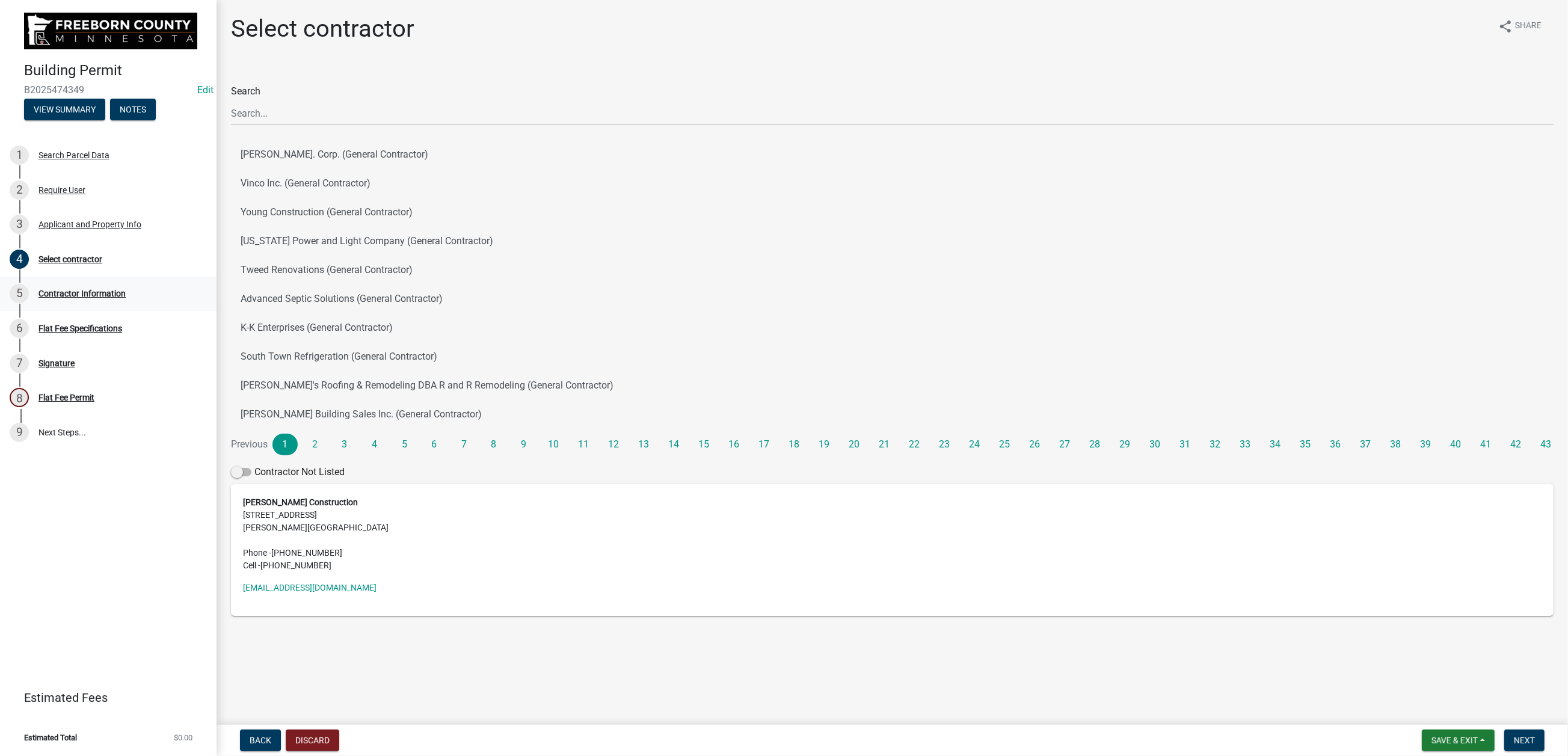
click at [87, 298] on div "Contractor Information" at bounding box center [82, 294] width 87 height 9
click at [89, 333] on div "Flat Fee Specifications" at bounding box center [80, 328] width 83 height 9
click at [75, 368] on div "Signature" at bounding box center [56, 363] width 36 height 9
click at [1431, 736] on span "Save & Exit" at bounding box center [1454, 741] width 46 height 9
click at [1398, 690] on button "Save & Exit" at bounding box center [1446, 698] width 96 height 29
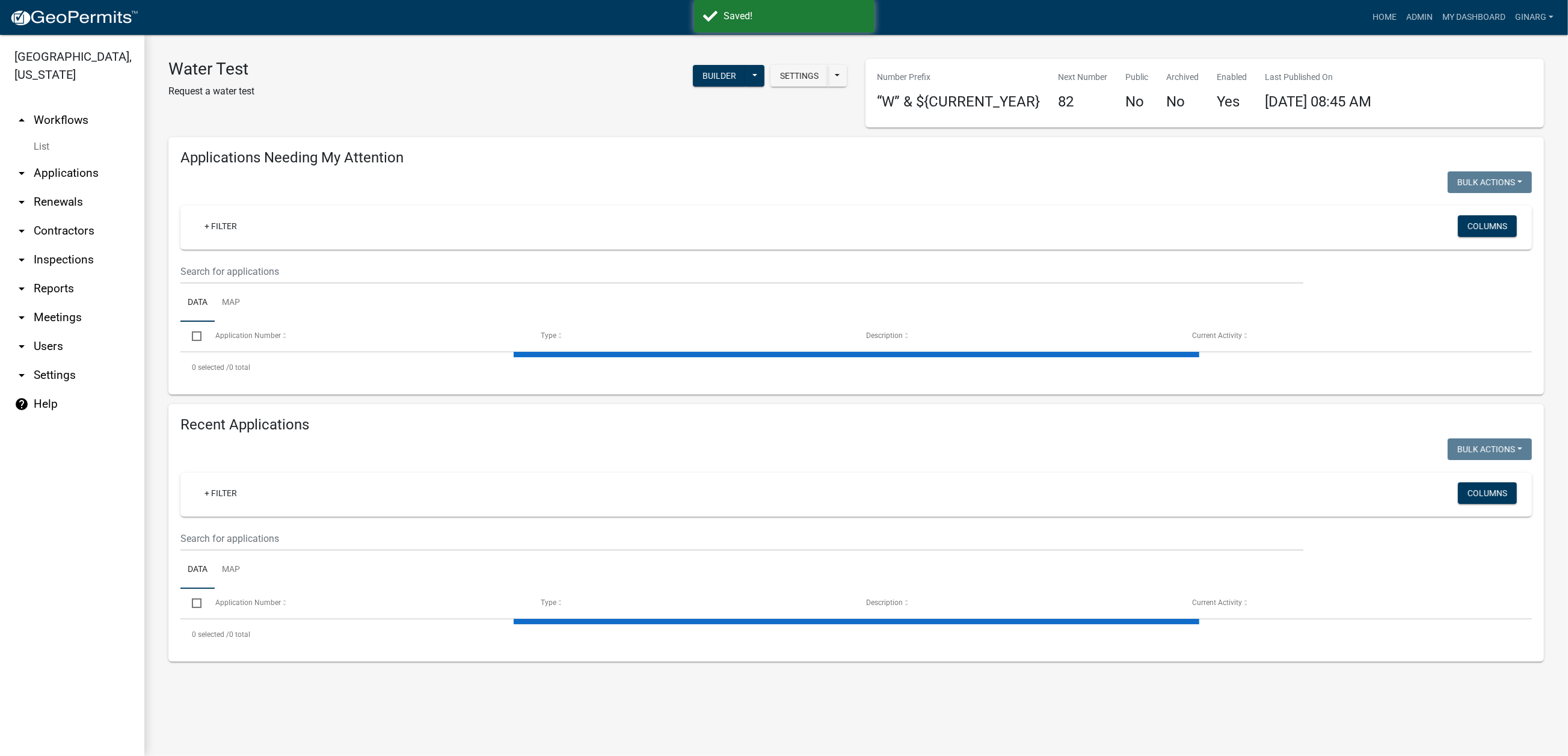
select select "3: 100"
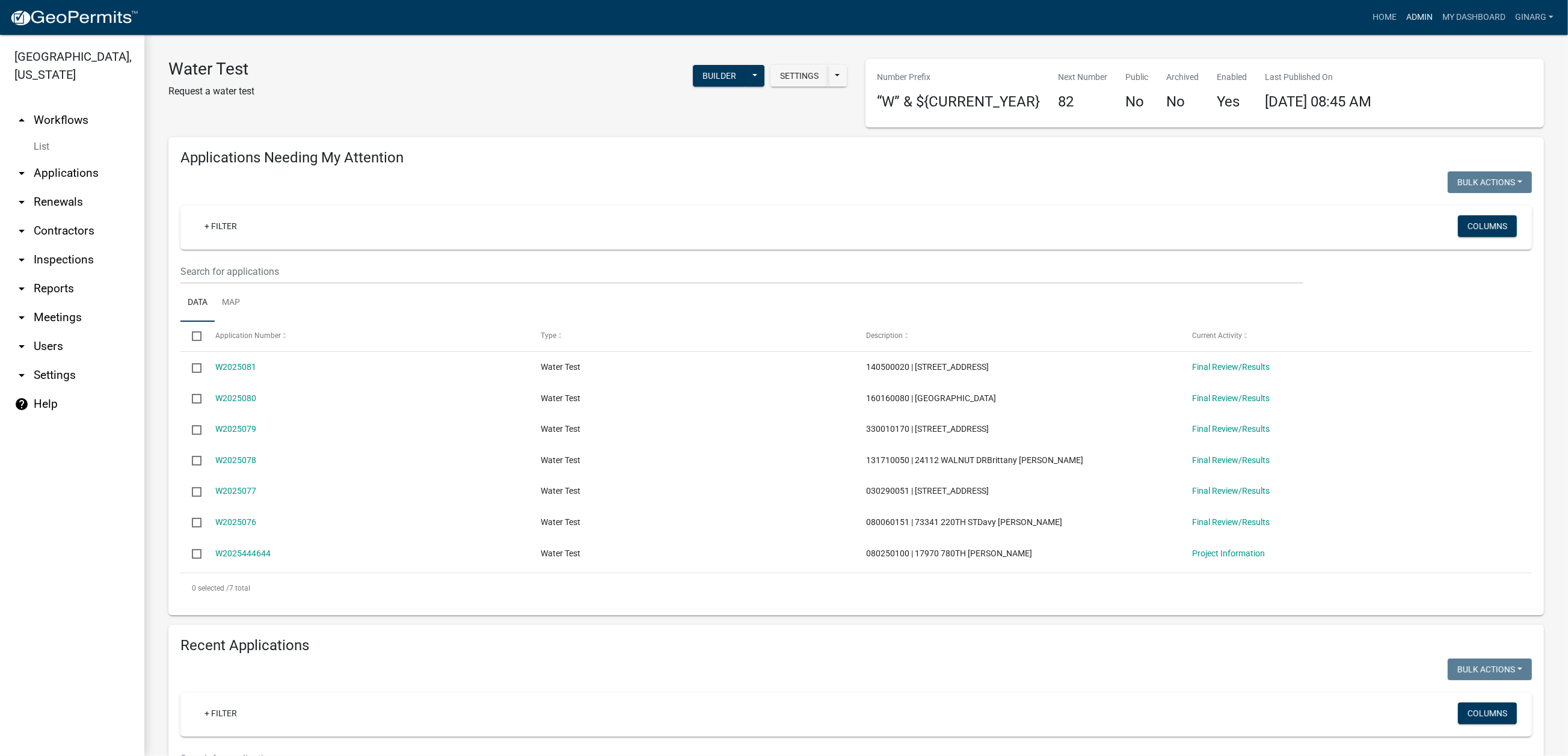
click at [1401, 20] on link "Admin" at bounding box center [1420, 17] width 36 height 23
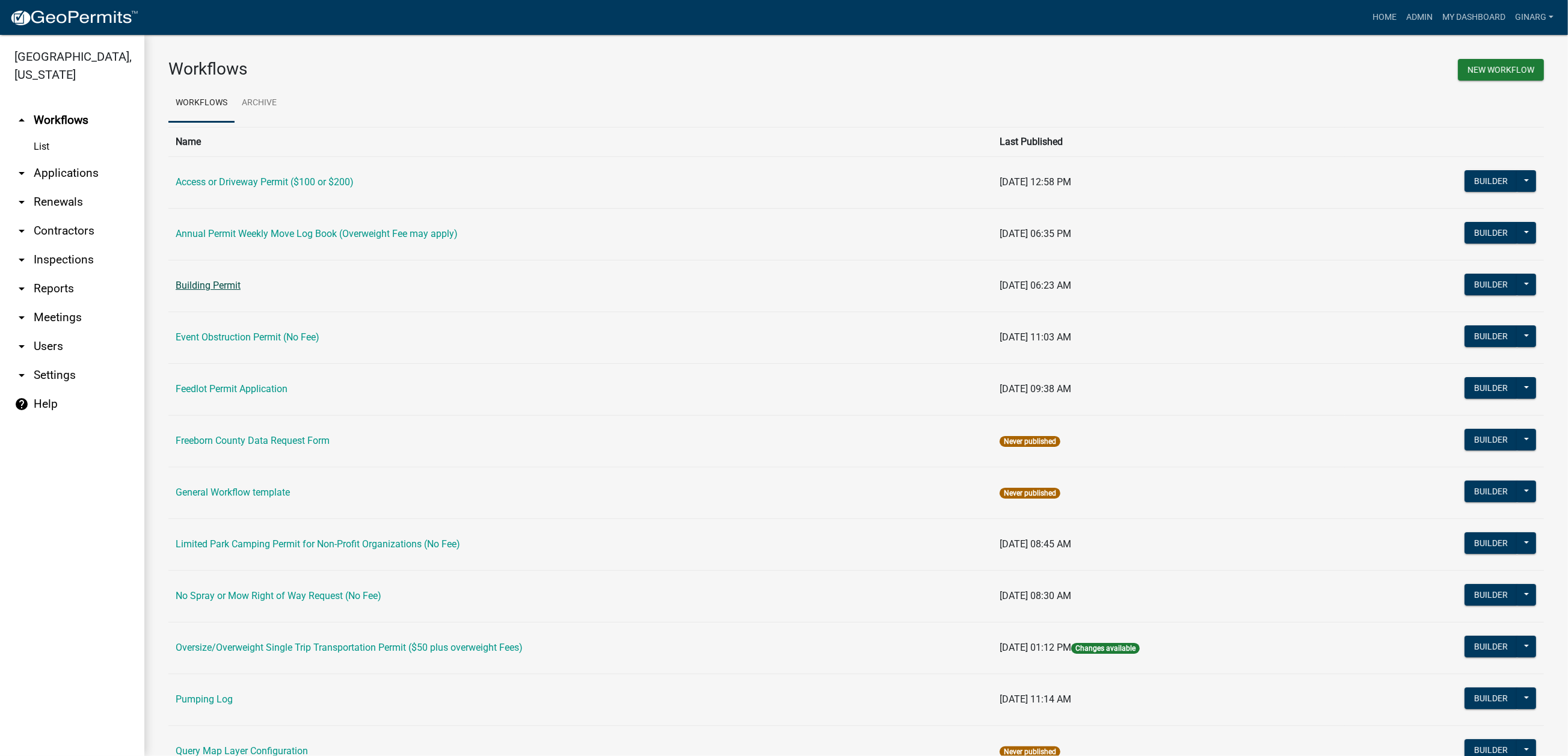
click at [234, 291] on link "Building Permit" at bounding box center [208, 285] width 65 height 11
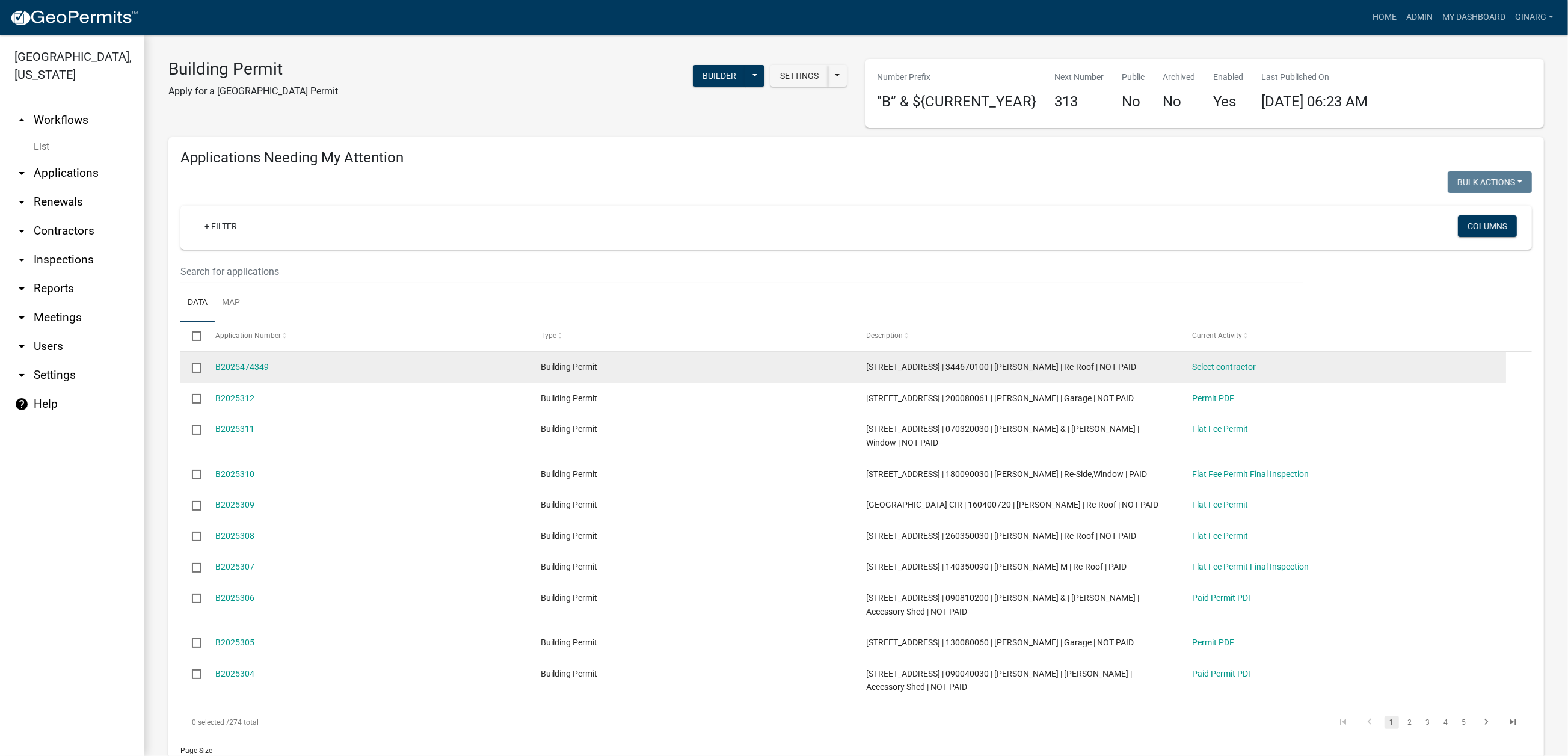
select select "3: 100"
click at [258, 372] on link "B2025474349" at bounding box center [242, 367] width 54 height 9
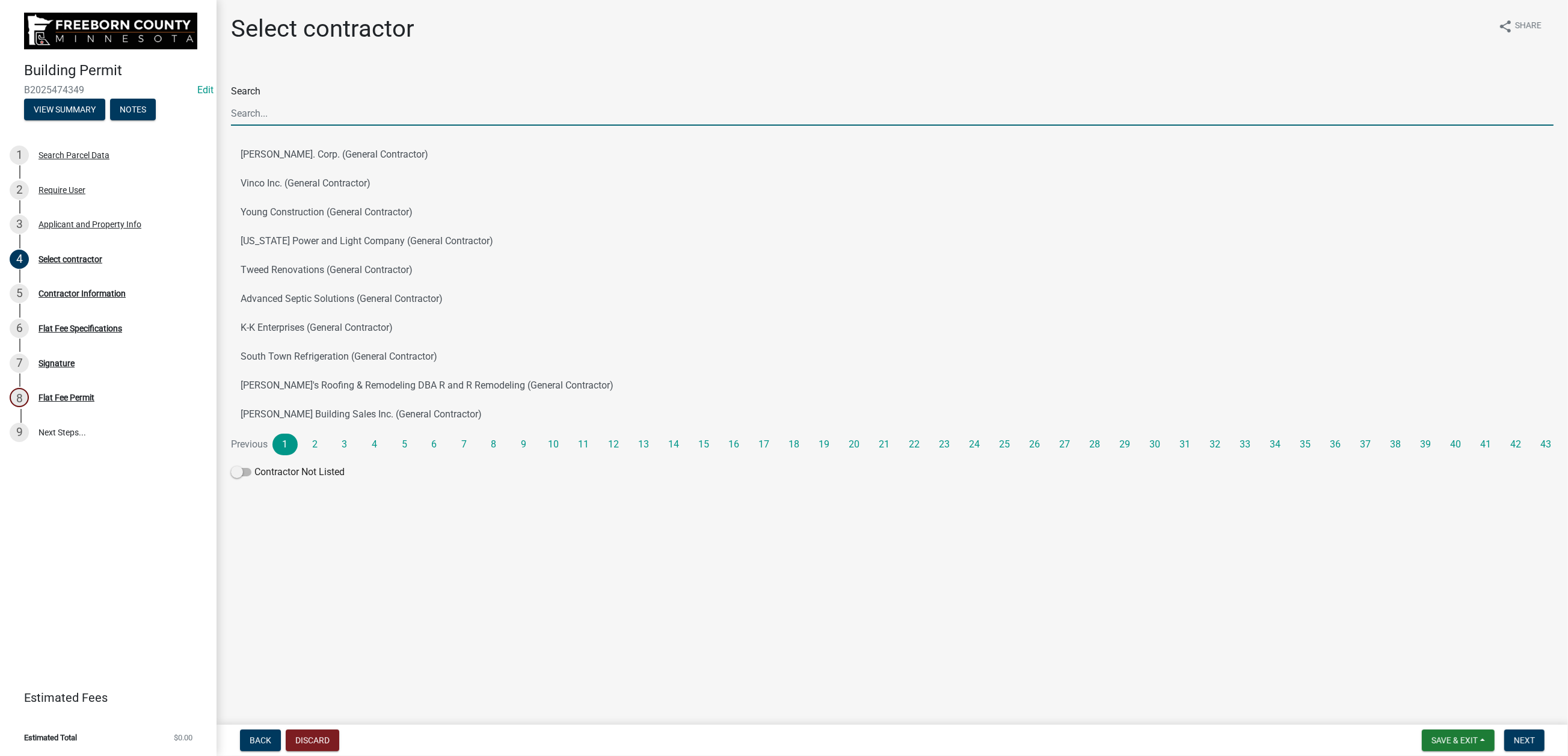
click at [299, 126] on input "Search" at bounding box center [892, 113] width 1322 height 25
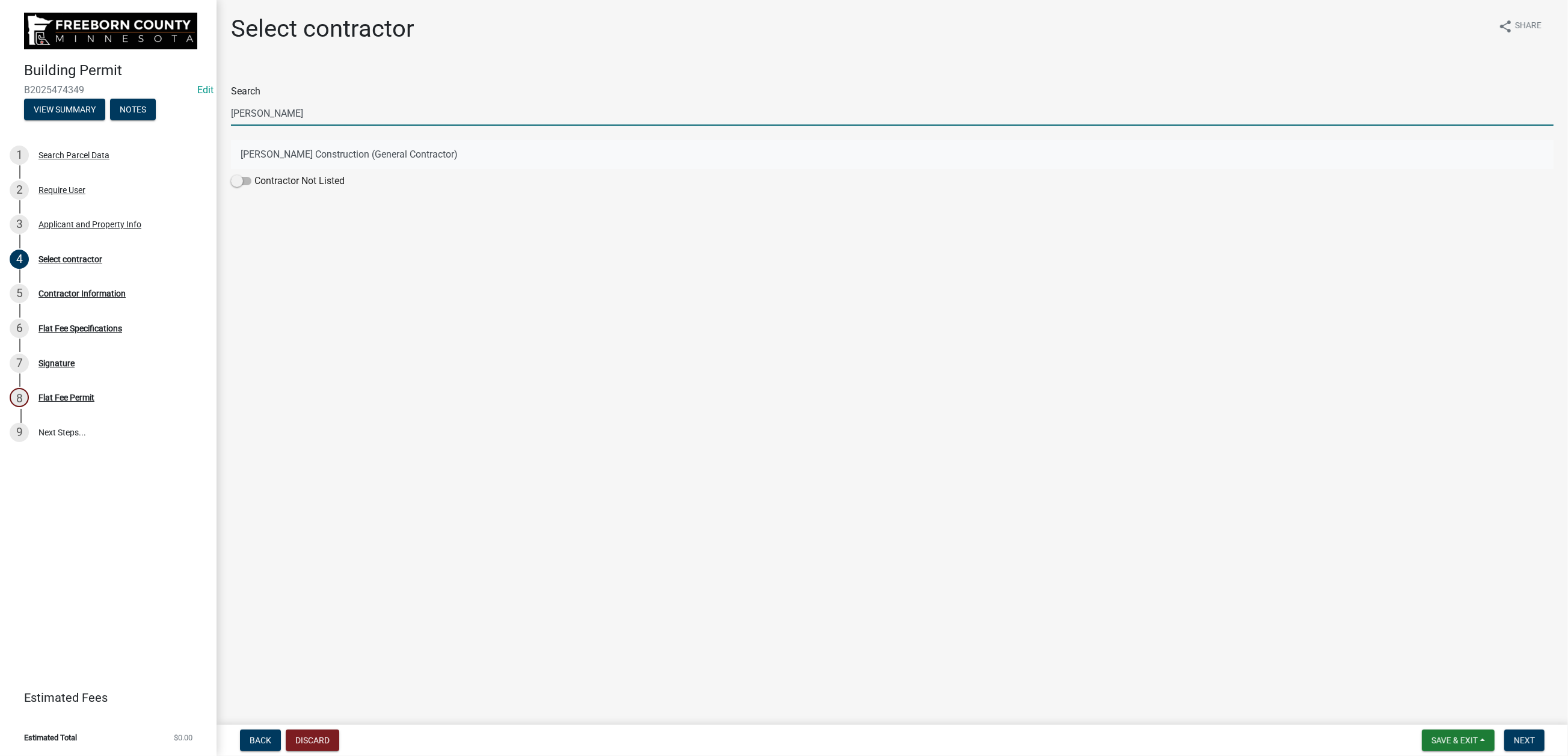
type input "[PERSON_NAME]"
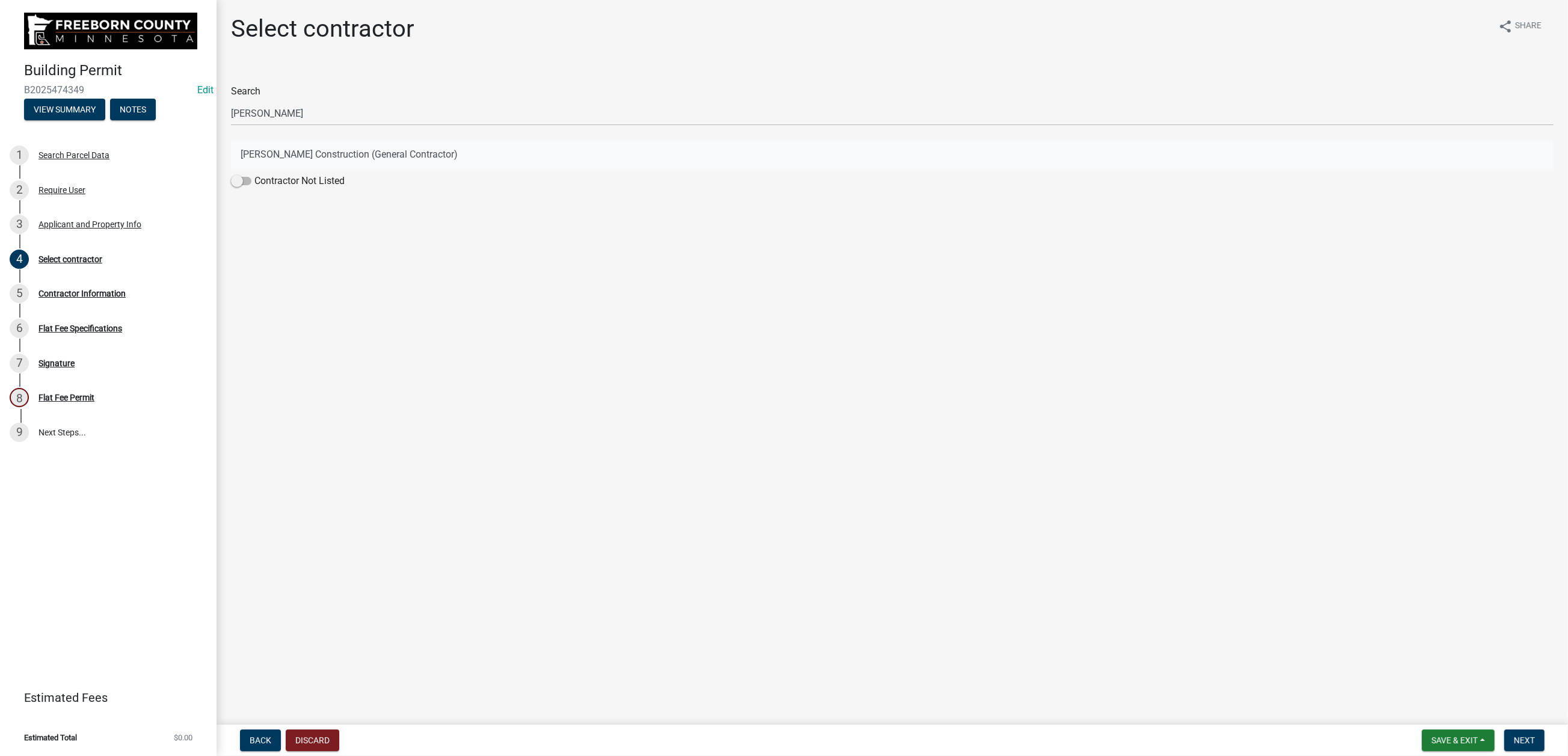
click at [302, 169] on button "[PERSON_NAME] Construction (General Contractor)" at bounding box center [892, 155] width 1322 height 29
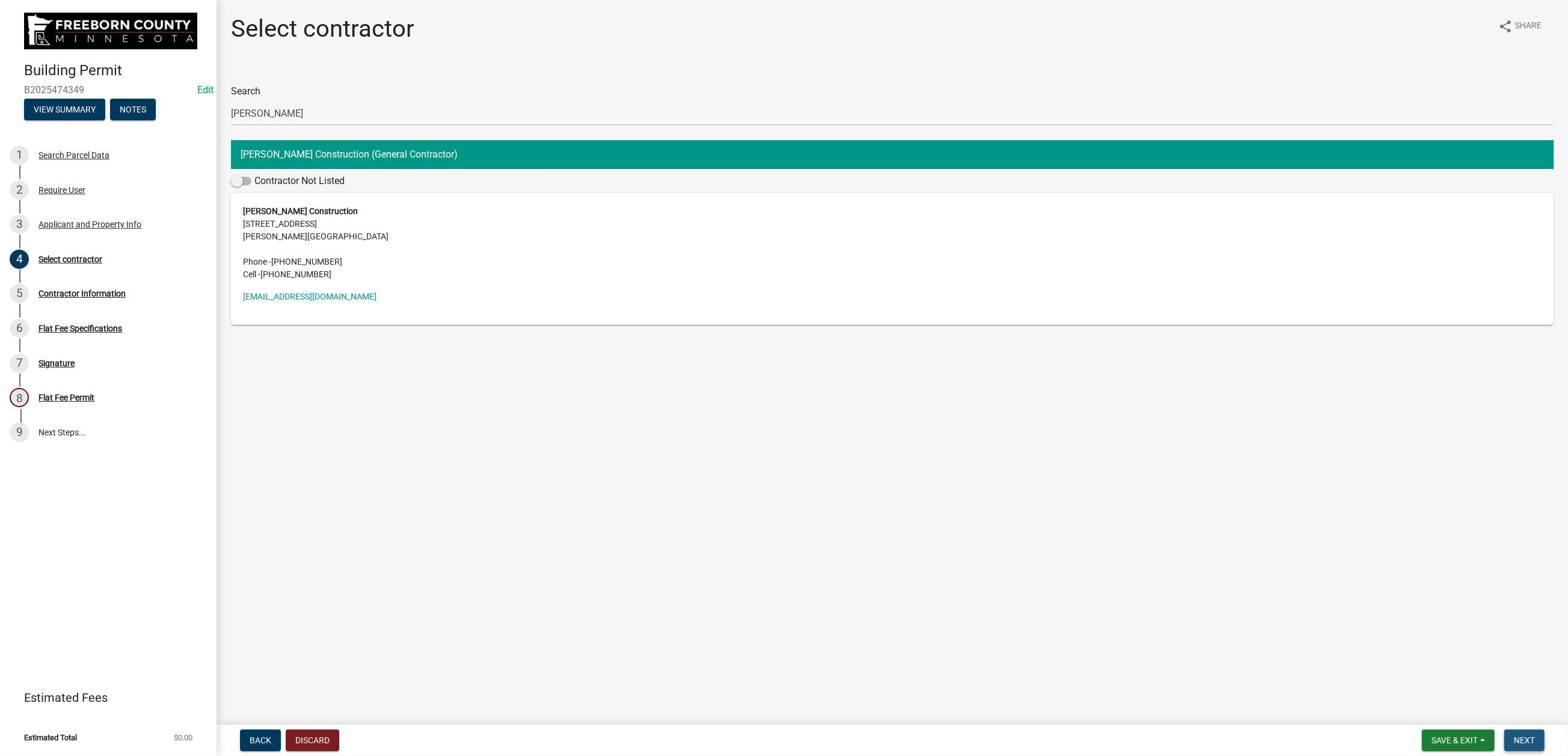
click at [1514, 739] on span "Next" at bounding box center [1524, 741] width 21 height 9
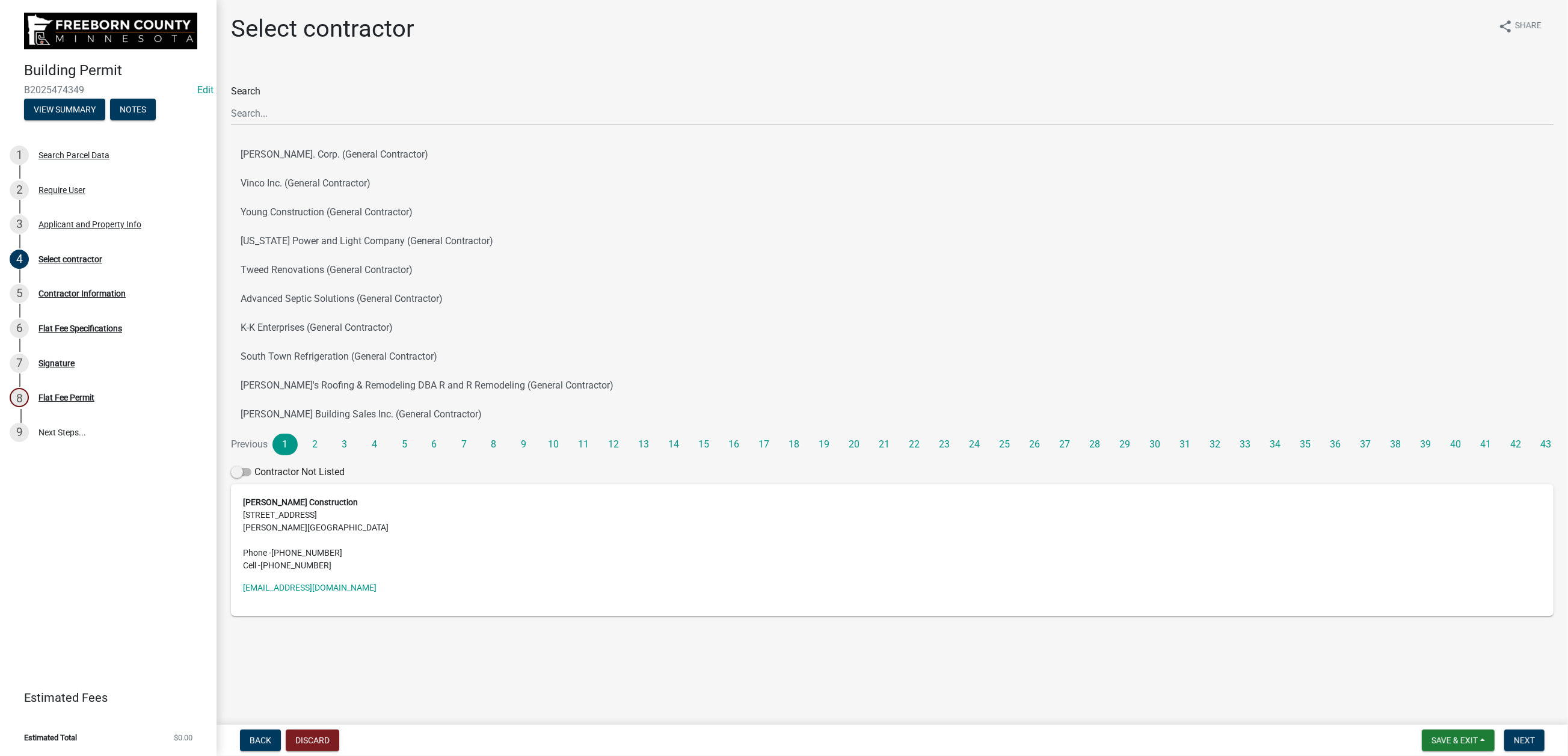
scroll to position [269, 0]
drag, startPoint x: 1504, startPoint y: 732, endPoint x: 1485, endPoint y: 734, distance: 19.1
click at [1514, 736] on span "Next" at bounding box center [1524, 741] width 21 height 9
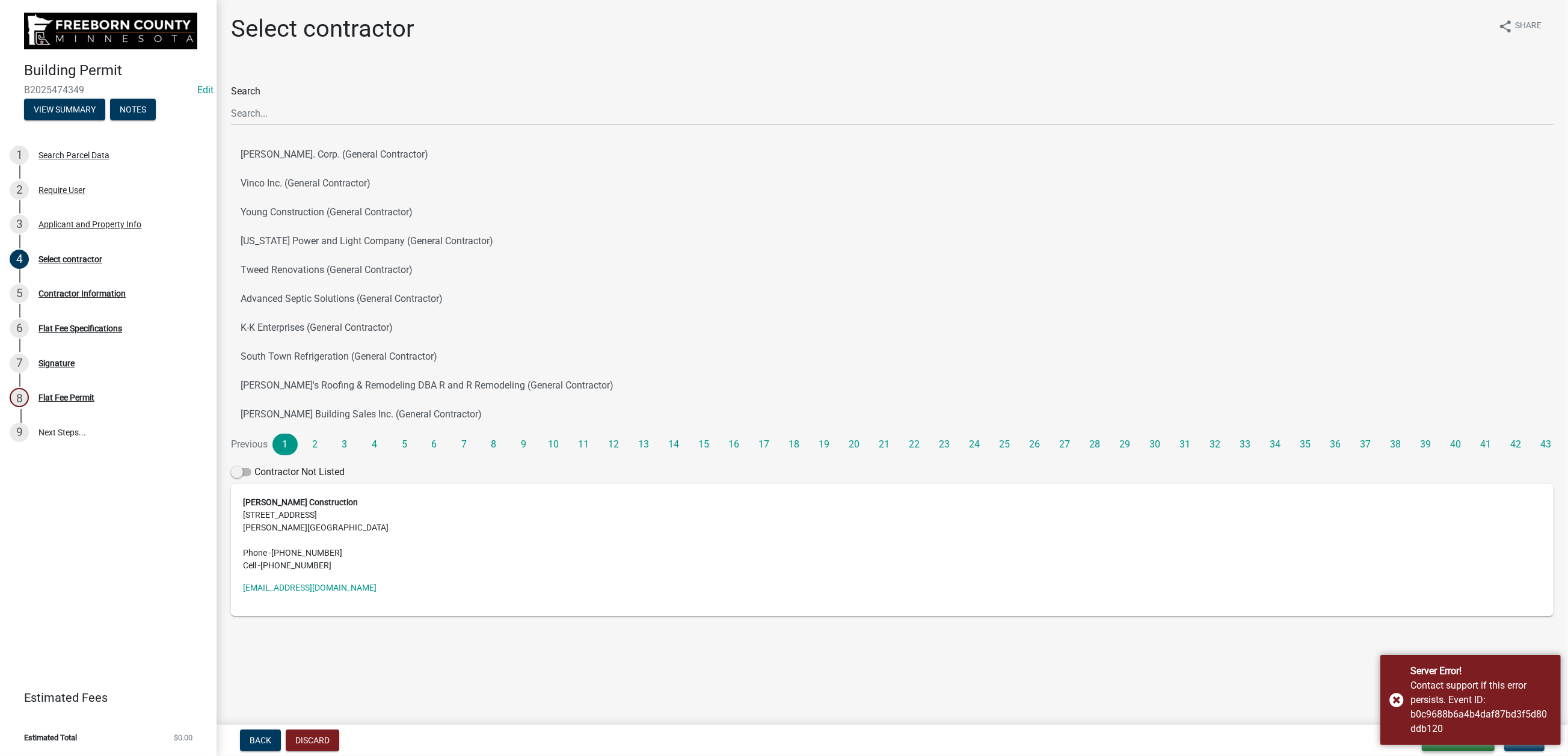
click at [1431, 736] on span "Save & Exit" at bounding box center [1454, 741] width 46 height 9
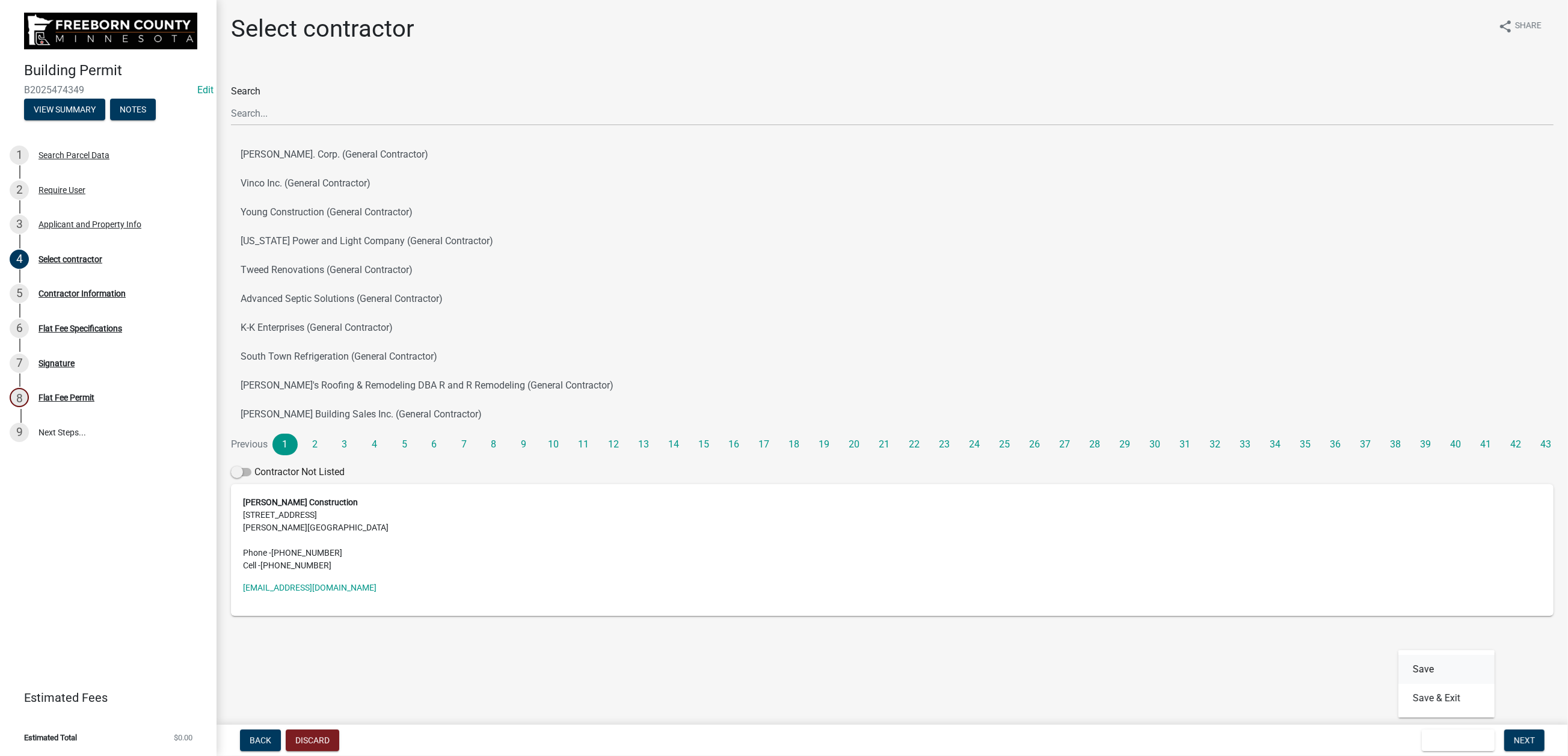
click at [1398, 655] on button "Save" at bounding box center [1446, 669] width 96 height 29
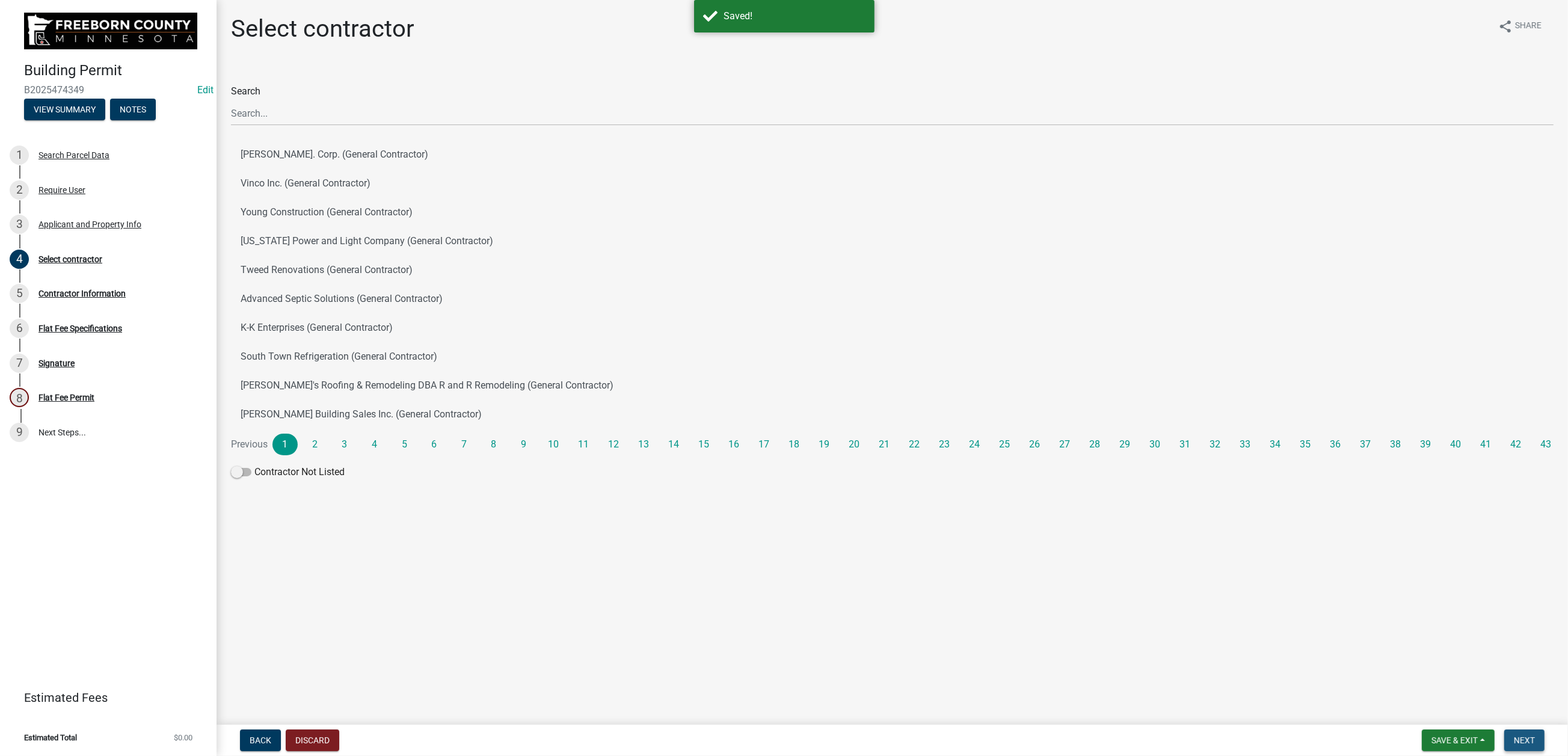
click at [1514, 737] on span "Next" at bounding box center [1524, 741] width 21 height 9
click at [1514, 736] on span "Next" at bounding box center [1524, 741] width 21 height 9
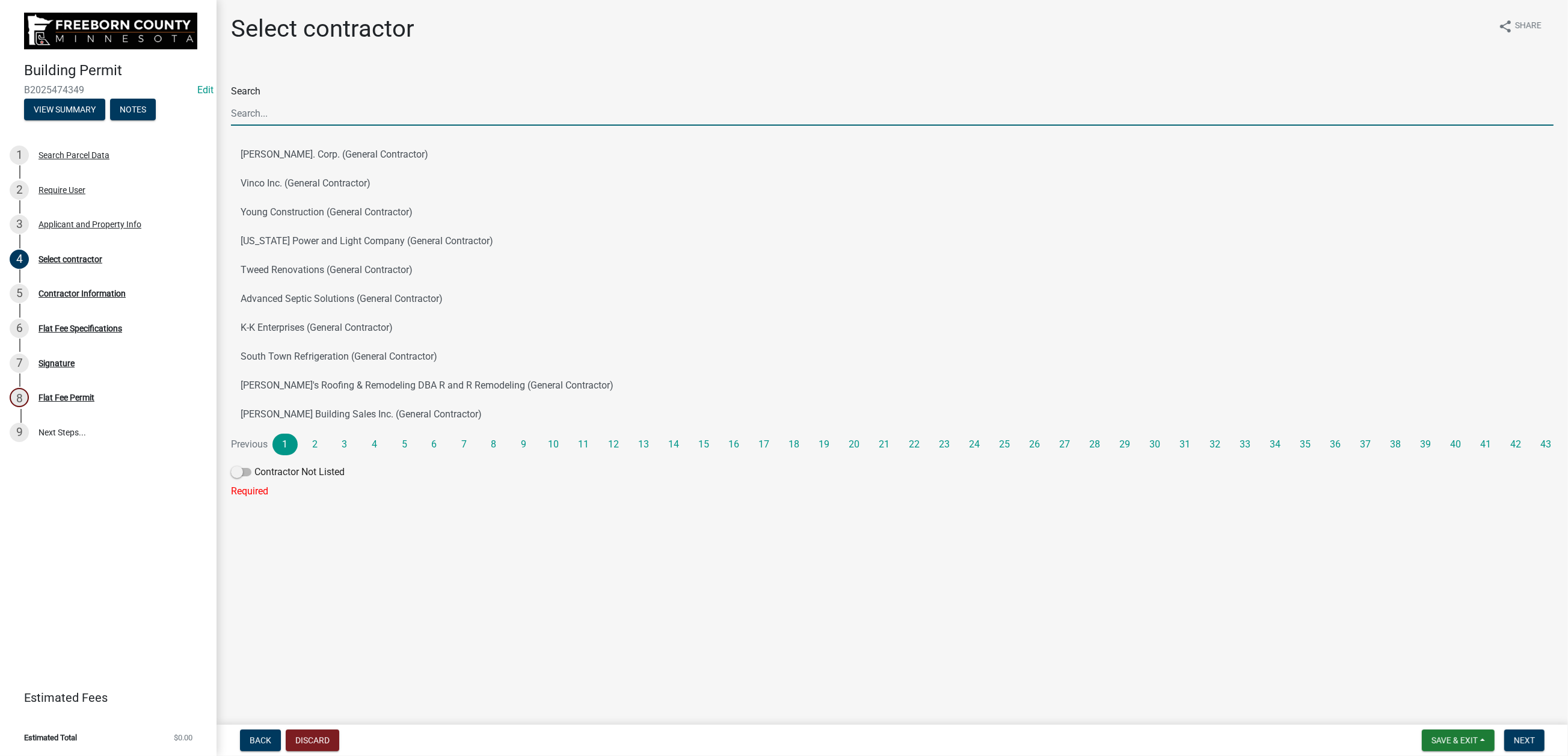
click at [291, 126] on input "Search" at bounding box center [892, 113] width 1322 height 25
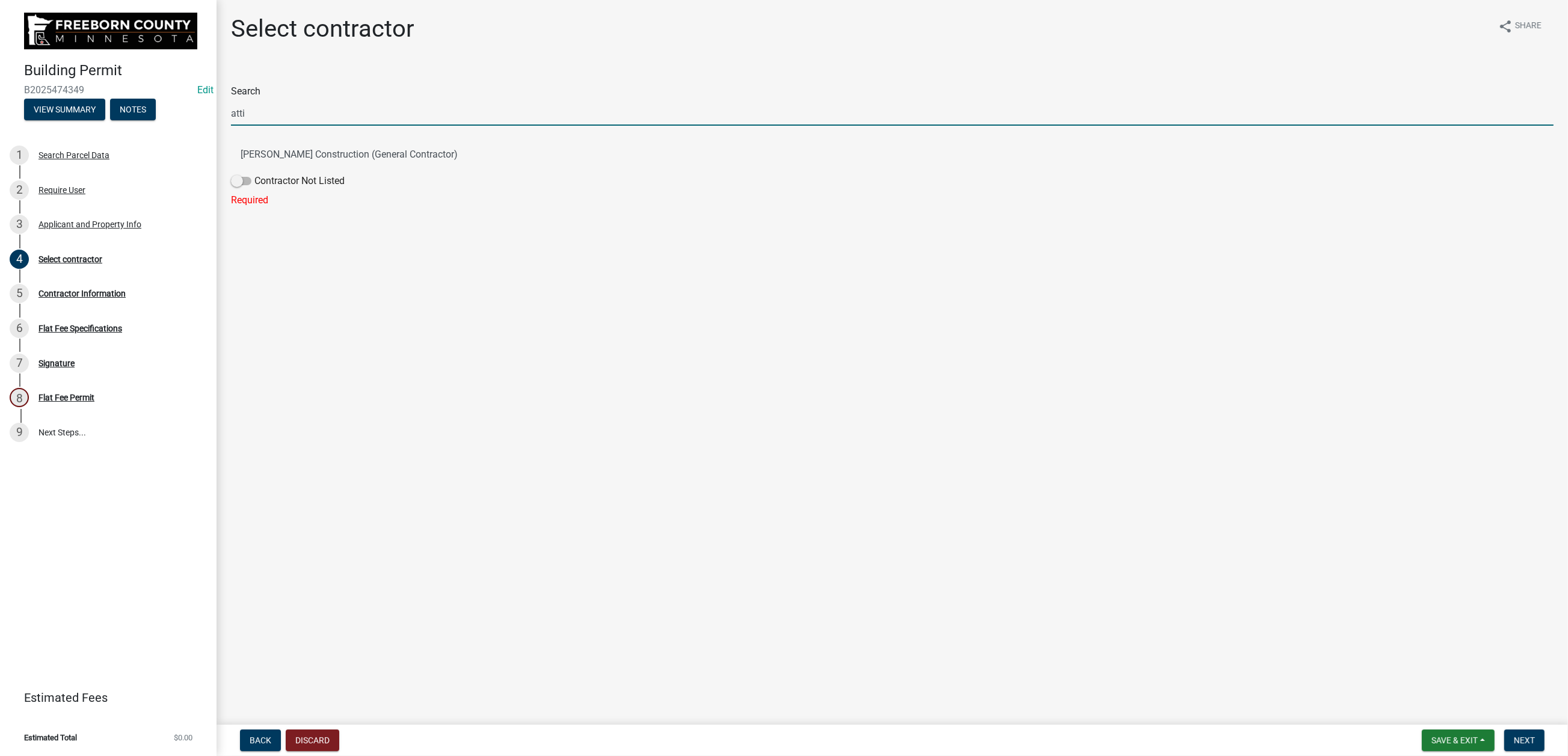
type input "[PERSON_NAME]"
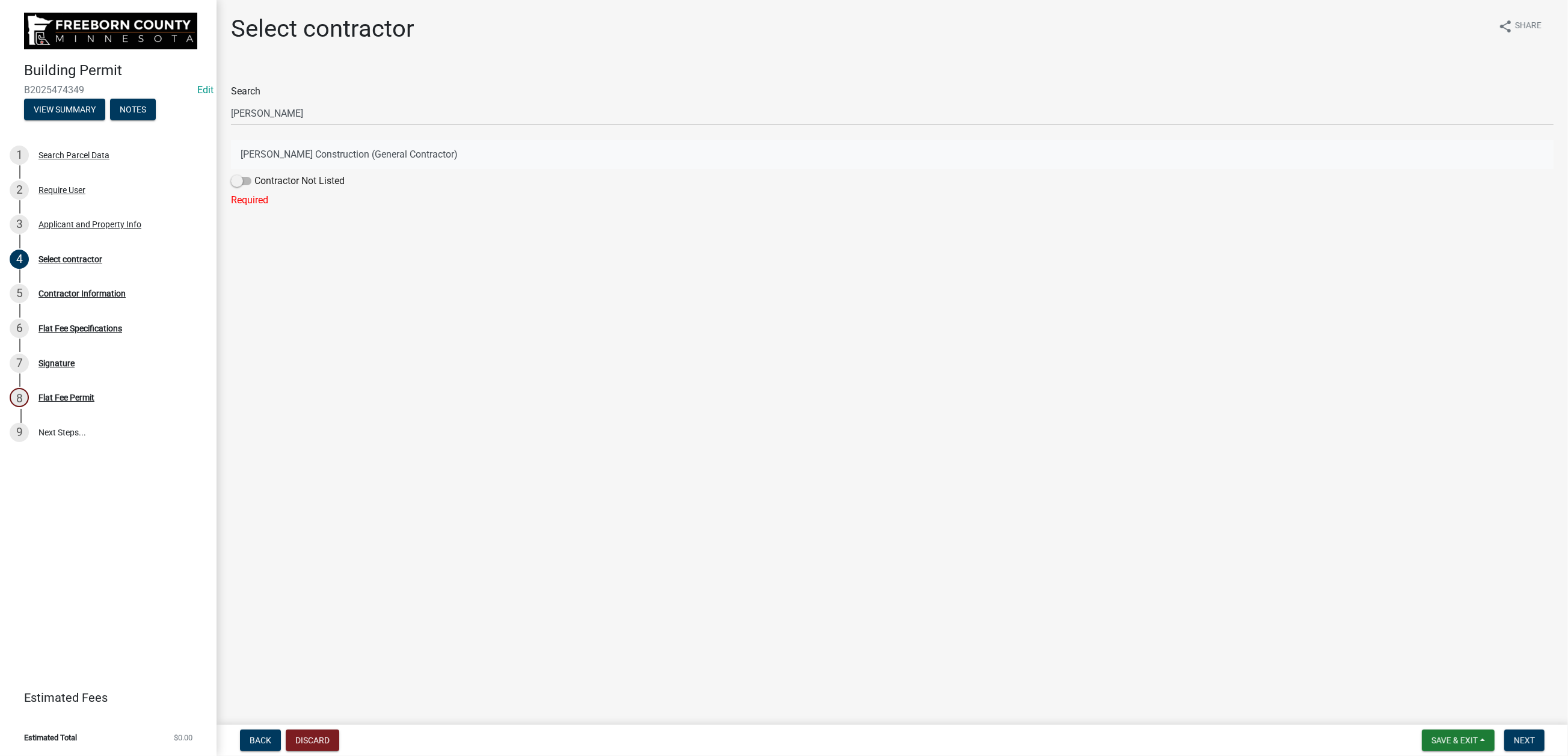
click at [307, 169] on button "[PERSON_NAME] Construction (General Contractor)" at bounding box center [892, 155] width 1322 height 29
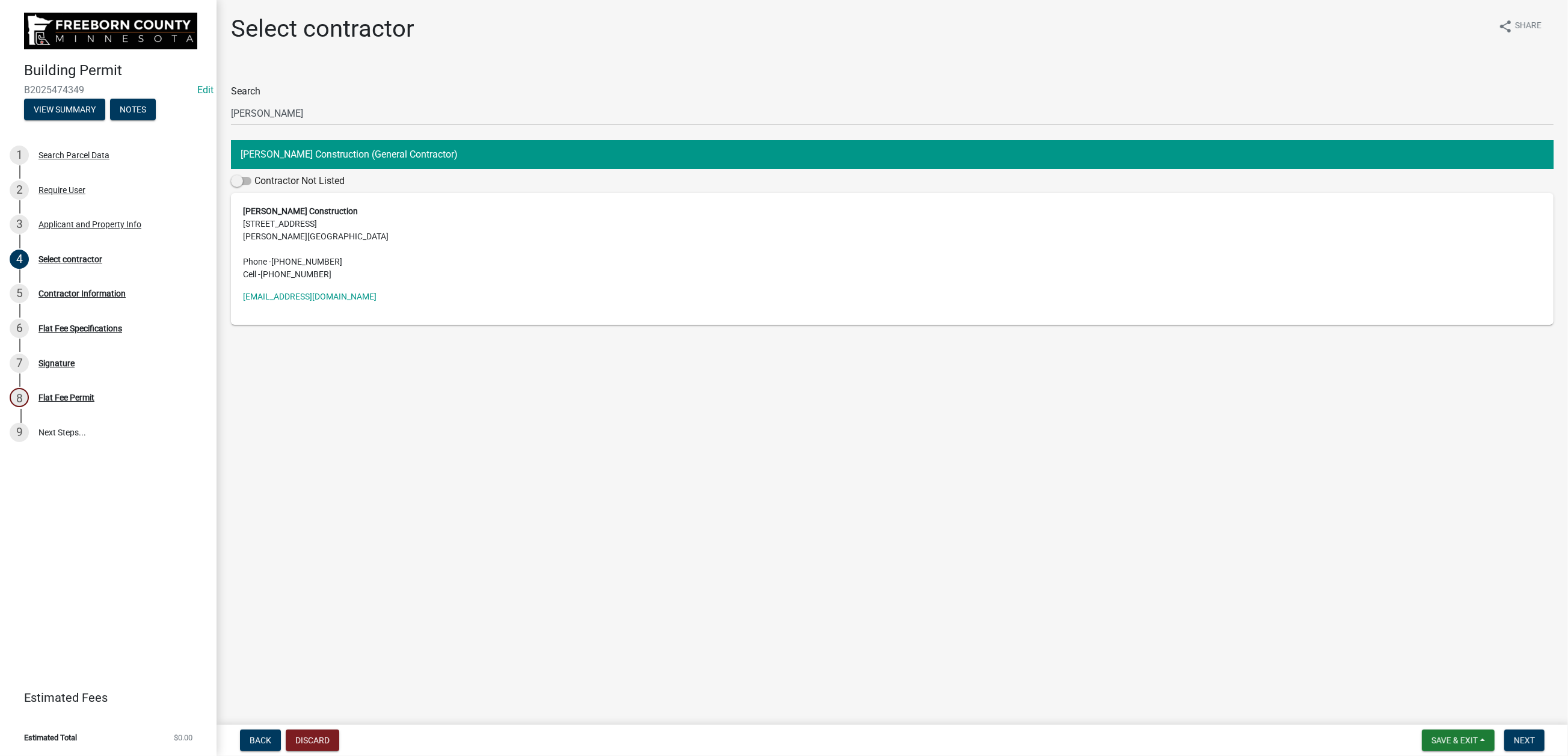
click at [312, 281] on address "[PERSON_NAME] Construction [STREET_ADDRESS][PERSON_NAME] Phone - [PHONE_NUMBER]…" at bounding box center [892, 243] width 1299 height 76
click at [1514, 736] on span "Next" at bounding box center [1524, 741] width 21 height 9
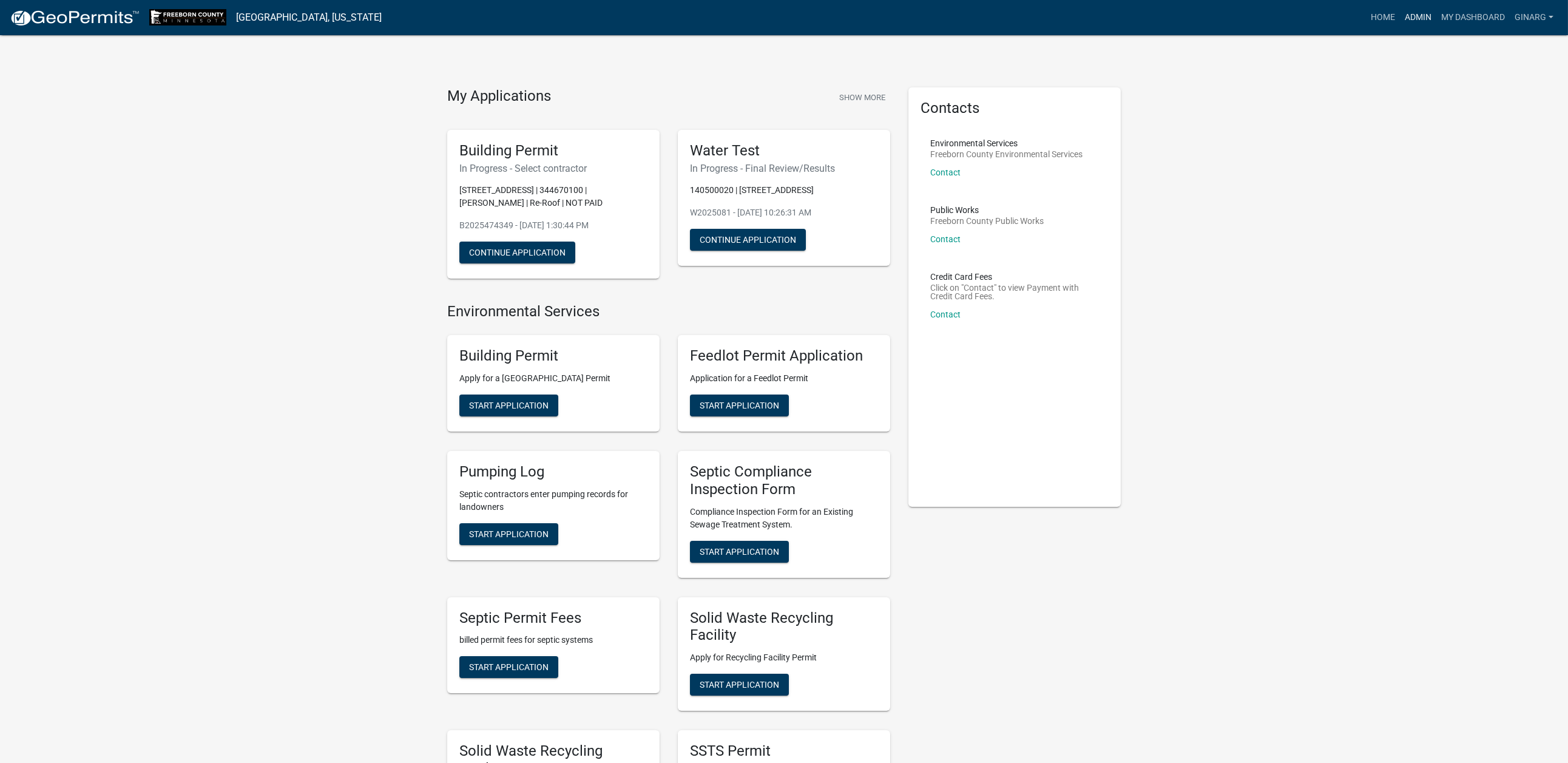
click at [1400, 27] on link "Admin" at bounding box center [1418, 18] width 37 height 23
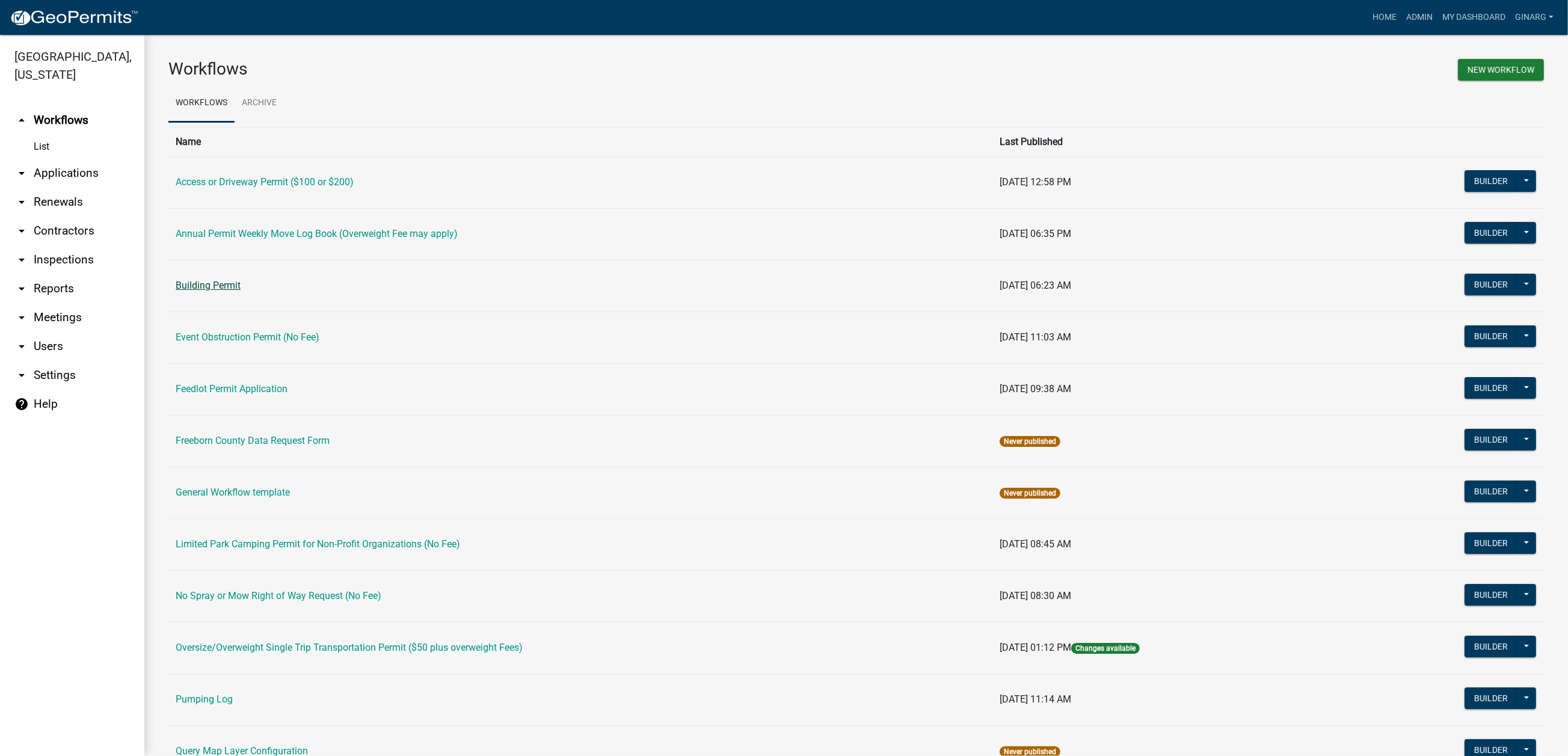
click at [241, 291] on link "Building Permit" at bounding box center [208, 285] width 65 height 11
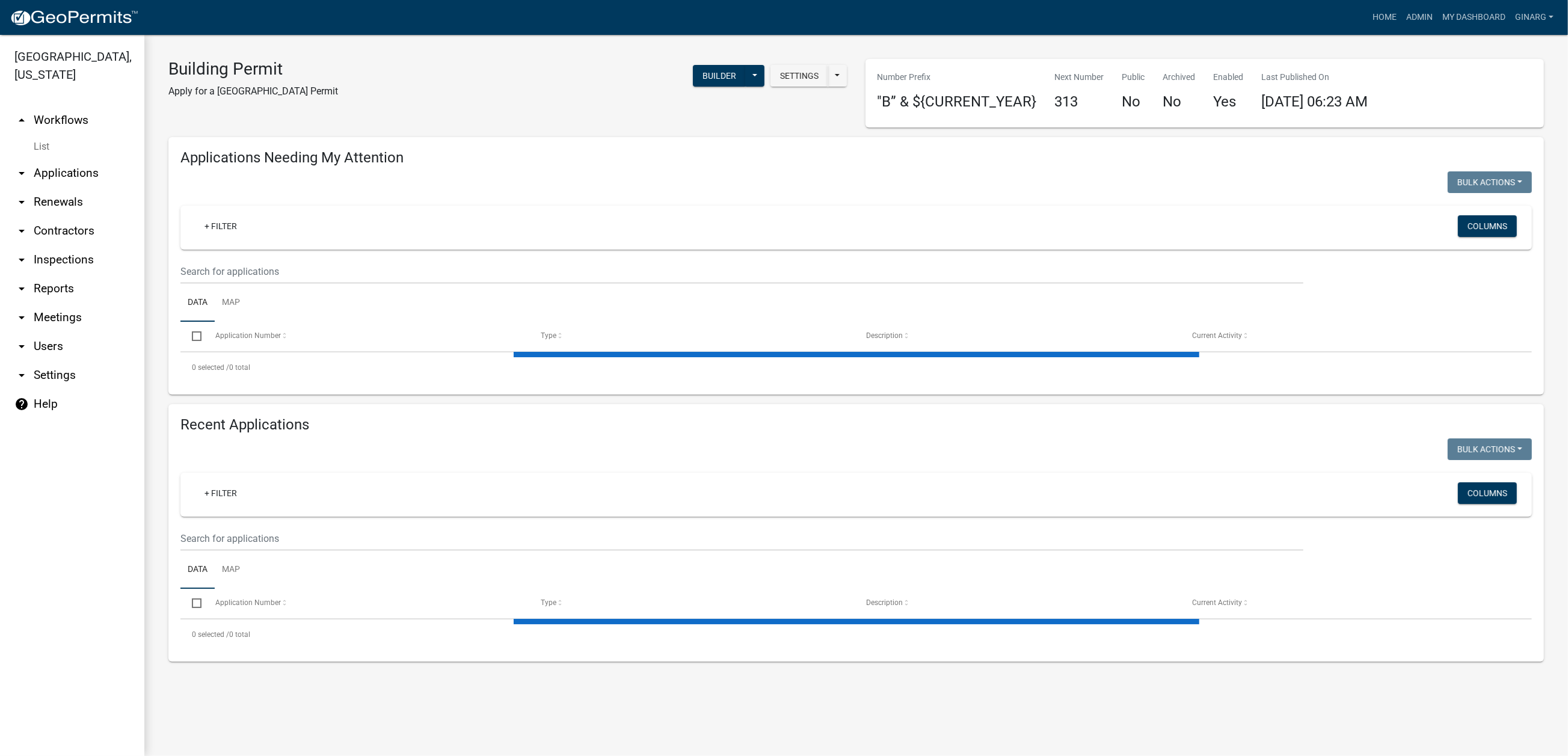
select select "3: 100"
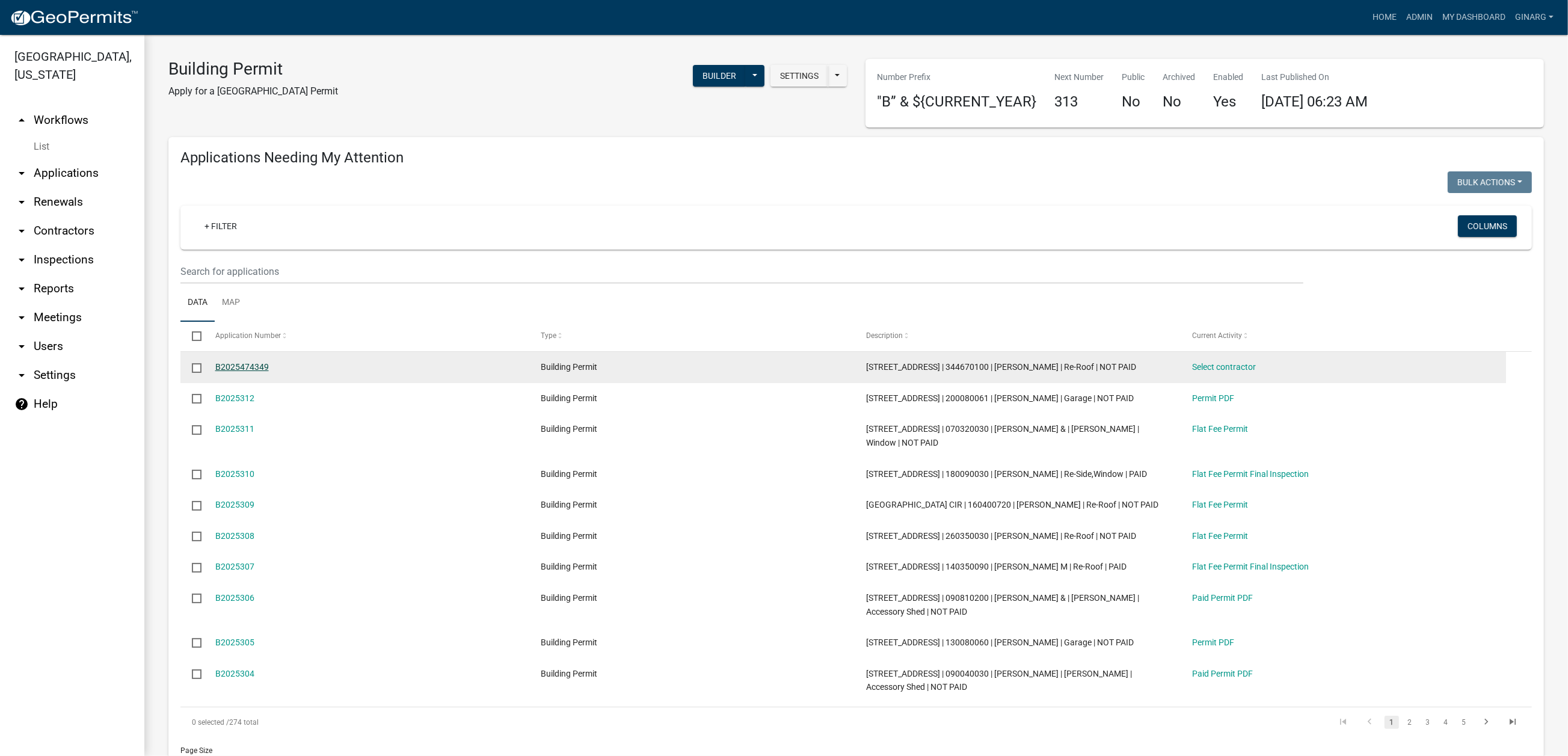
click at [261, 372] on link "B2025474349" at bounding box center [242, 367] width 54 height 9
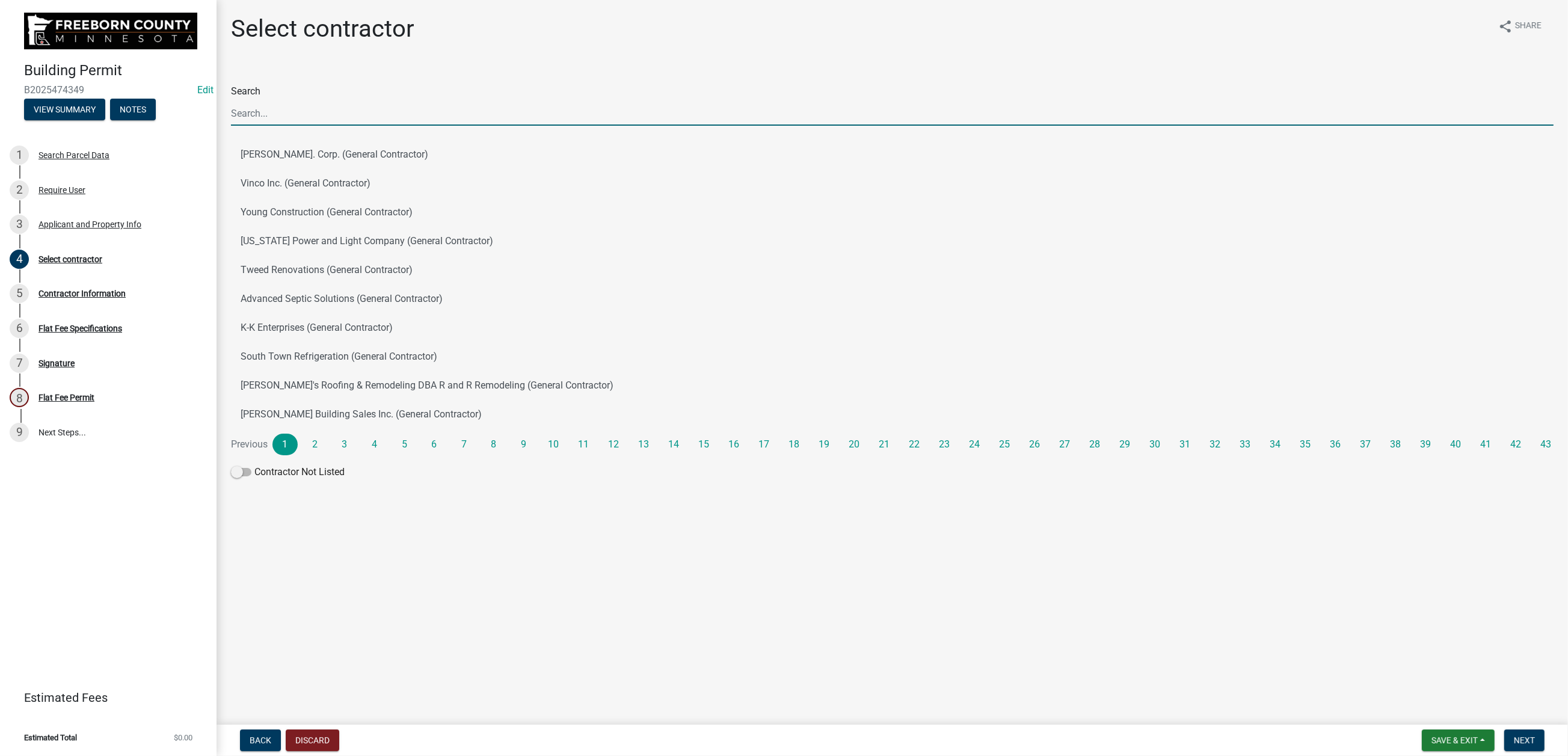
click at [257, 126] on input "Search" at bounding box center [892, 113] width 1322 height 25
type input "[PERSON_NAME]"
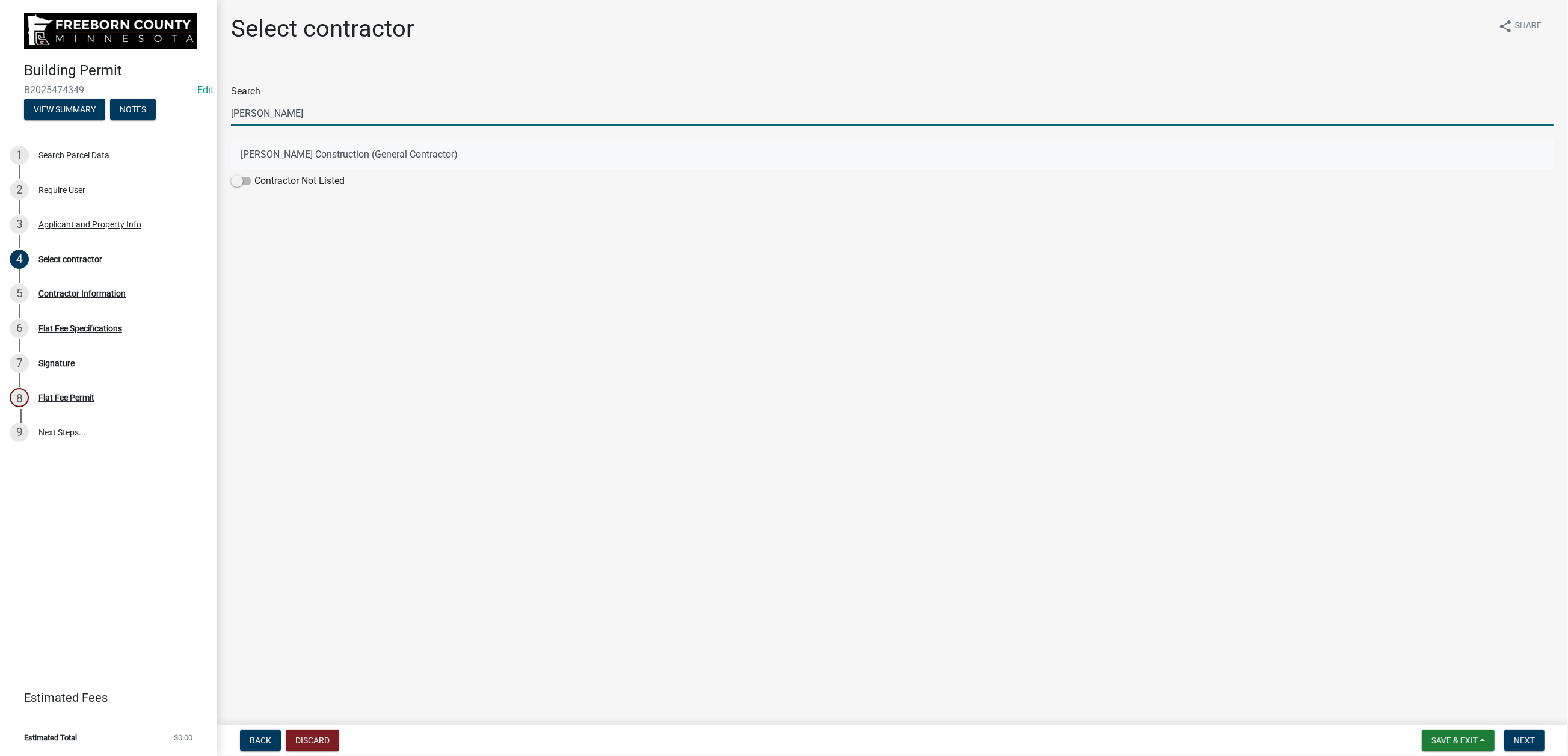
click at [343, 169] on button "[PERSON_NAME] Construction (General Contractor)" at bounding box center [892, 155] width 1322 height 29
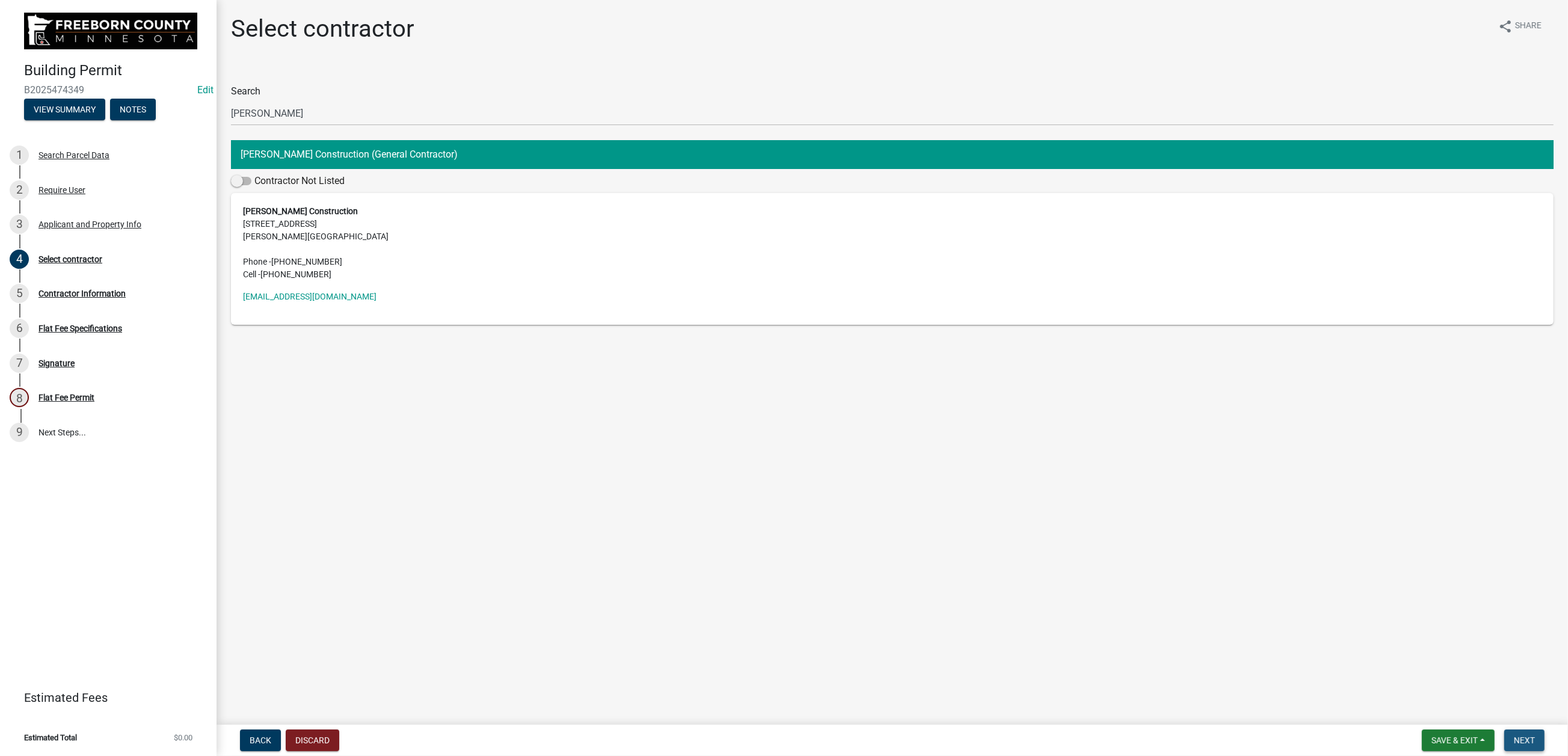
click at [1514, 736] on span "Next" at bounding box center [1524, 741] width 21 height 9
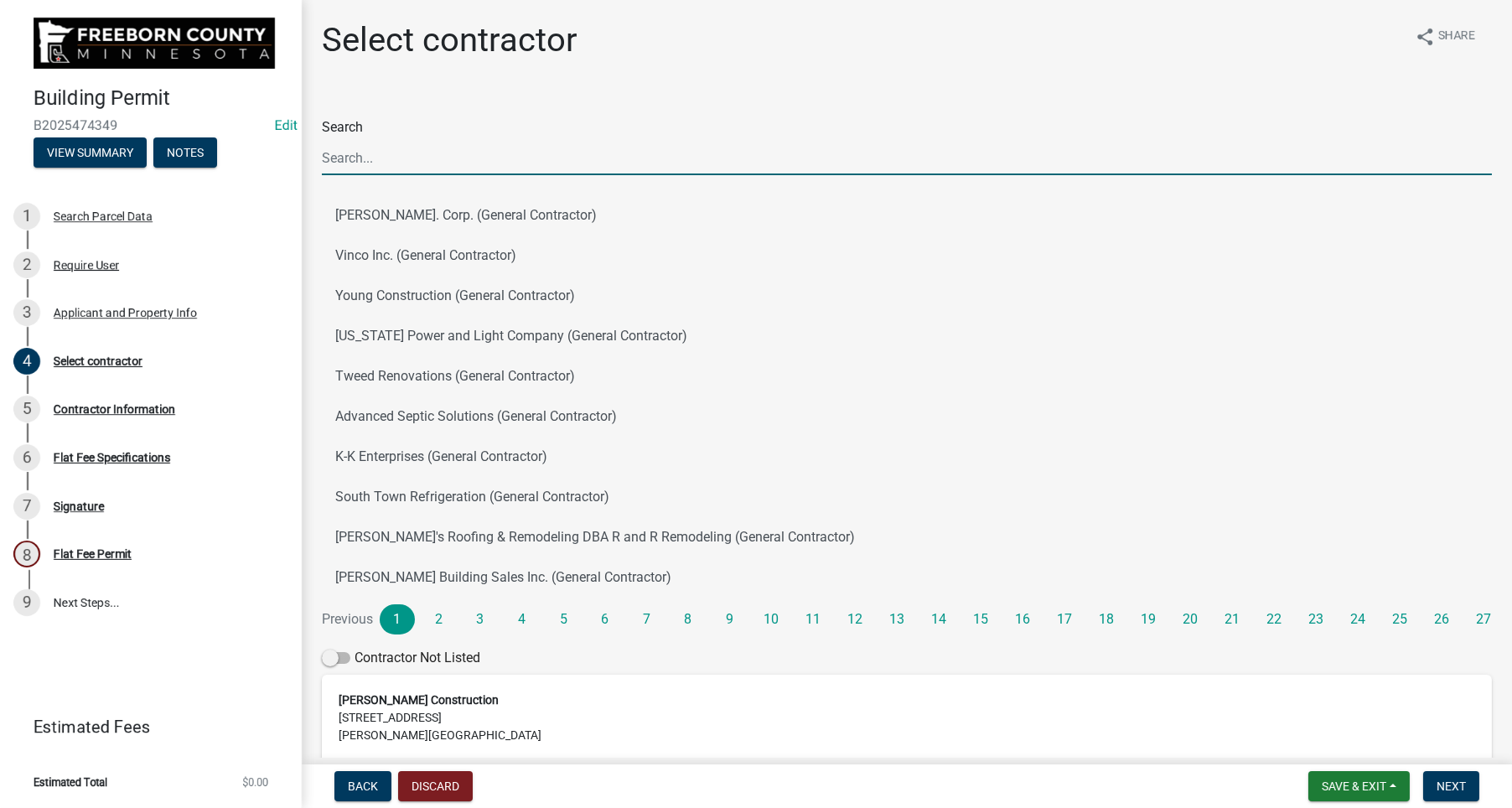
drag, startPoint x: 364, startPoint y: 253, endPoint x: 373, endPoint y: 243, distance: 13.5
click at [368, 175] on input "Search" at bounding box center [907, 157] width 1170 height 35
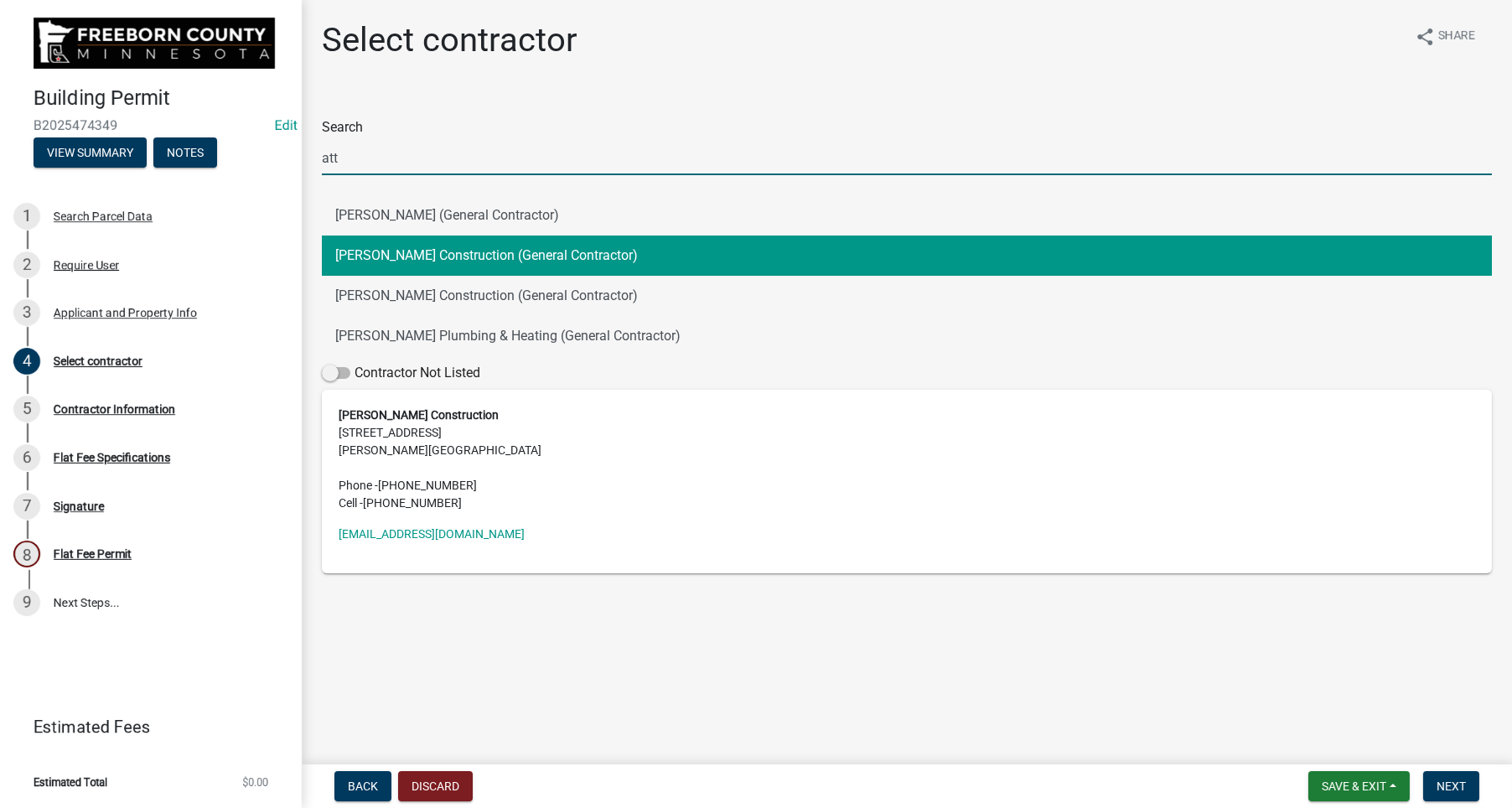
type input "[PERSON_NAME]"
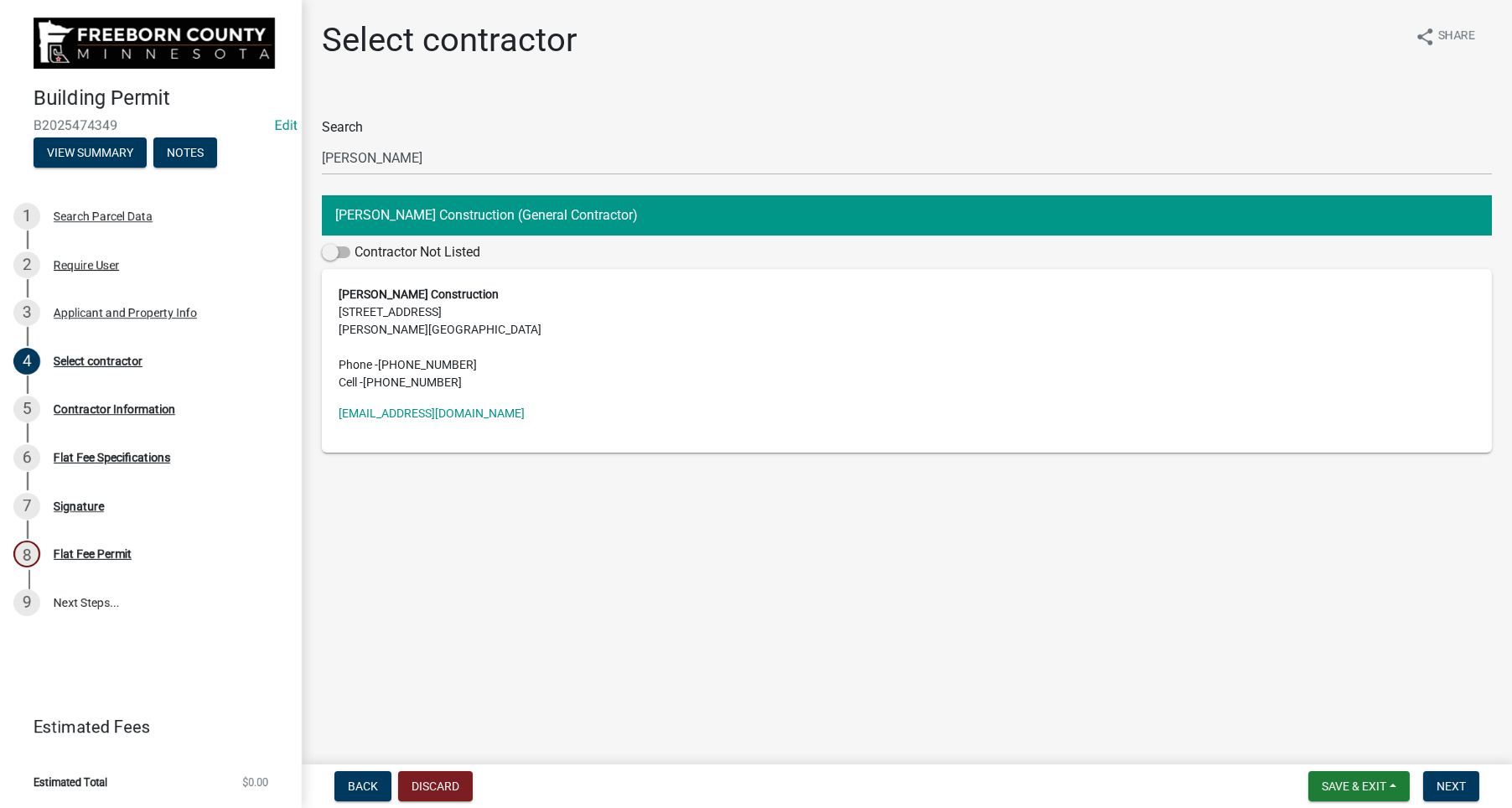
click at [417, 236] on button "[PERSON_NAME] Construction (General Contractor)" at bounding box center [907, 215] width 1170 height 40
click at [1436, 779] on span "Next" at bounding box center [1450, 786] width 29 height 13
